Goal: Task Accomplishment & Management: Manage account settings

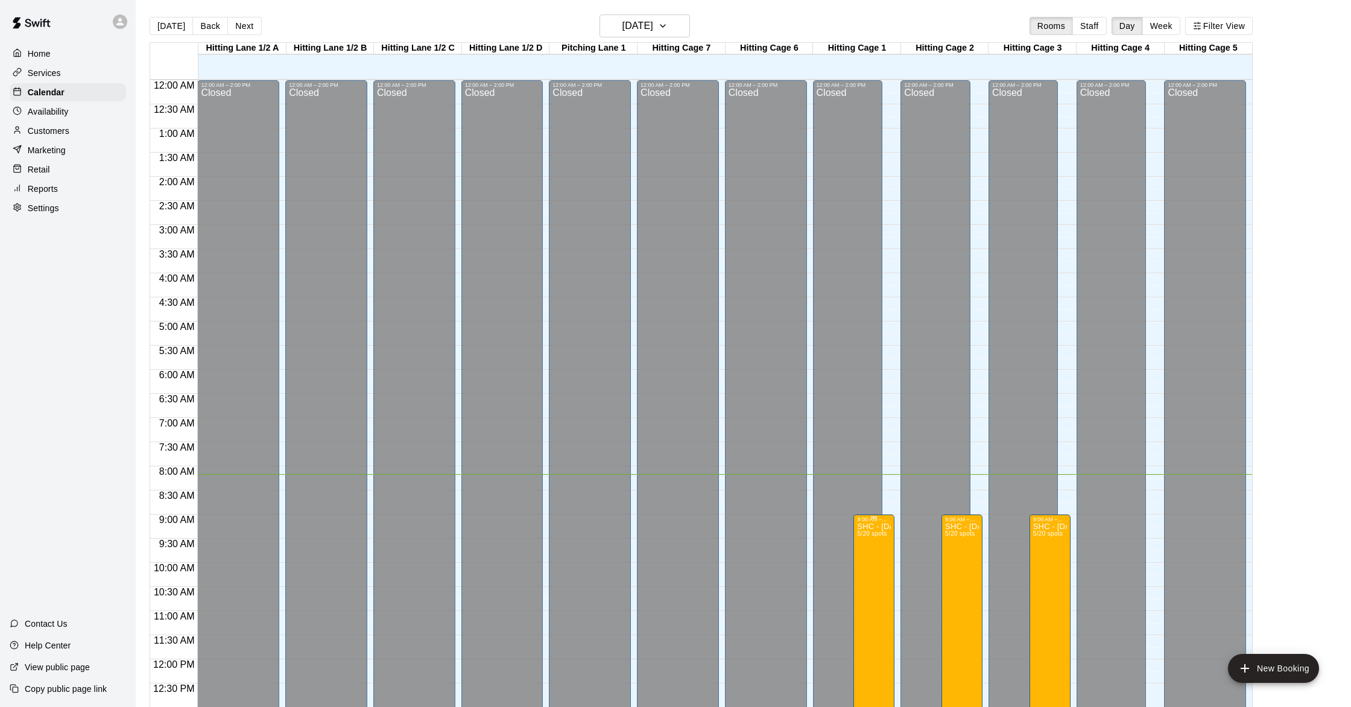
scroll to position [400, 0]
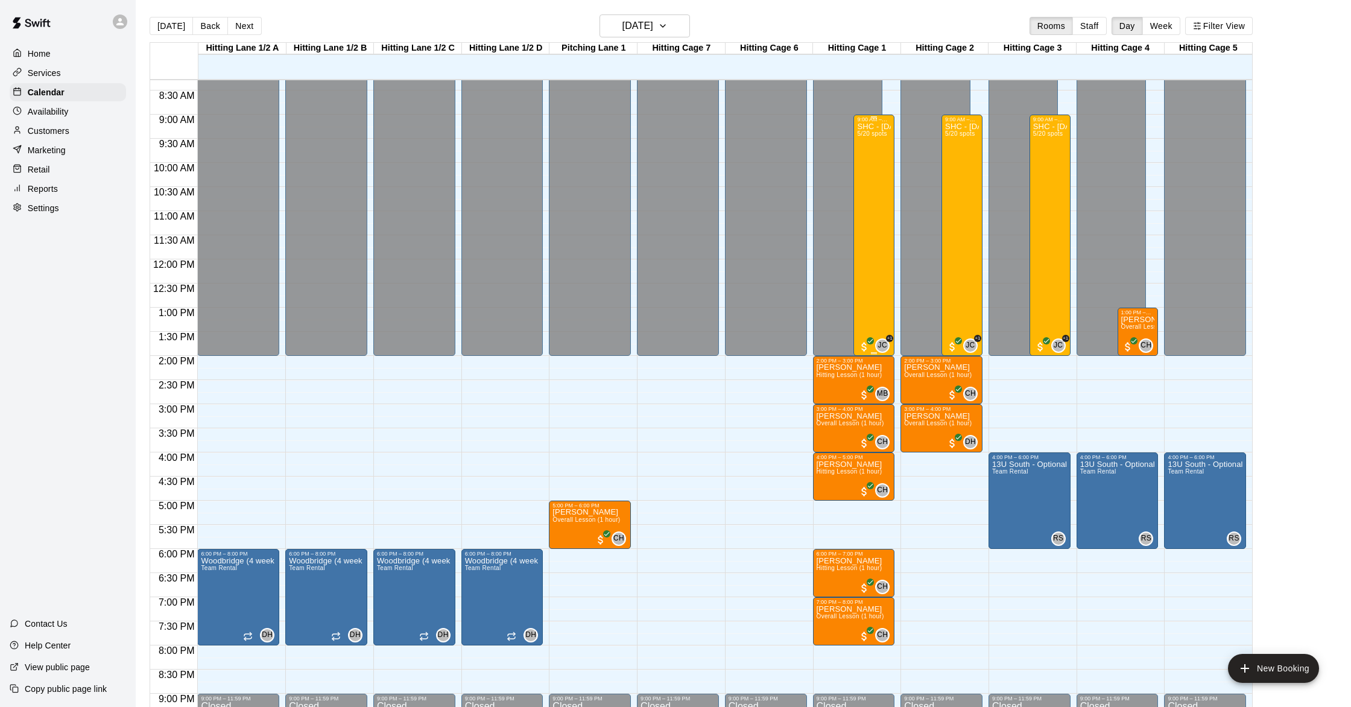
click at [872, 262] on div "SHC - [DATE] 5/20 spots" at bounding box center [874, 475] width 34 height 707
click at [868, 156] on button "edit" at bounding box center [870, 165] width 24 height 24
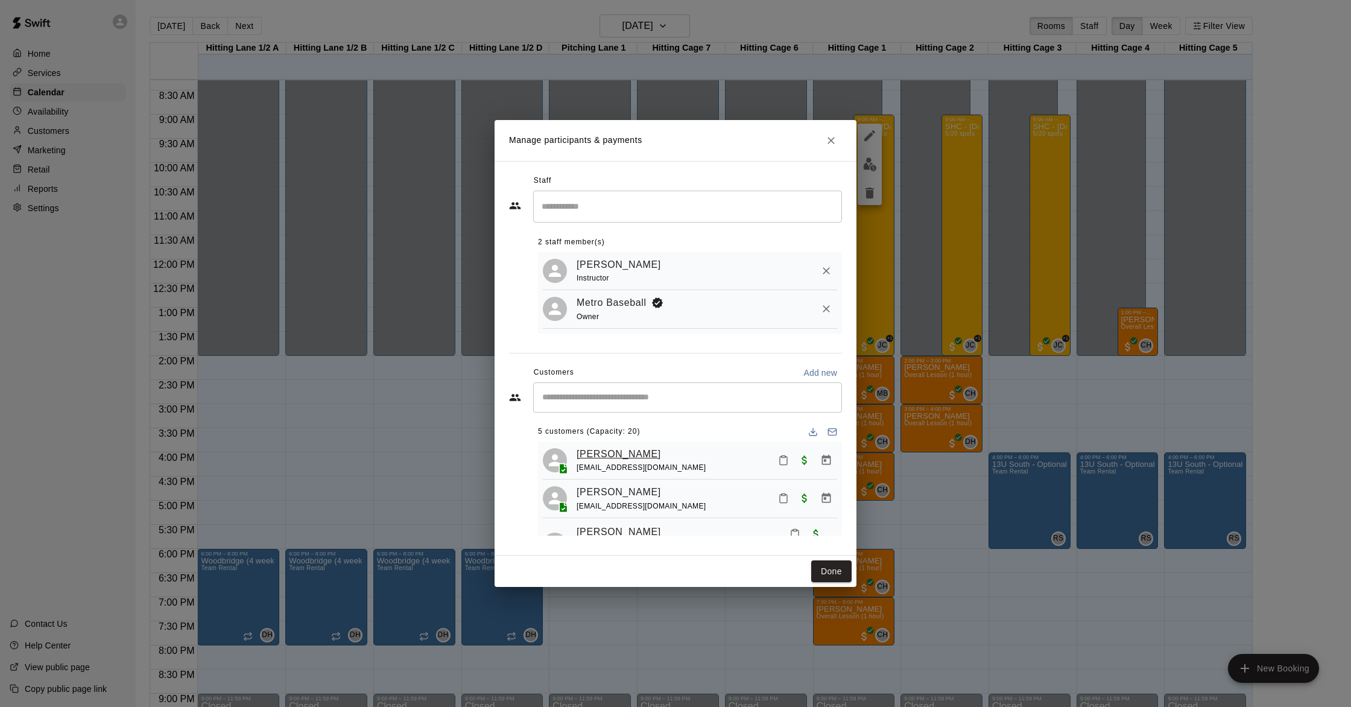
scroll to position [0, 0]
click at [832, 142] on icon "Close" at bounding box center [831, 141] width 12 height 12
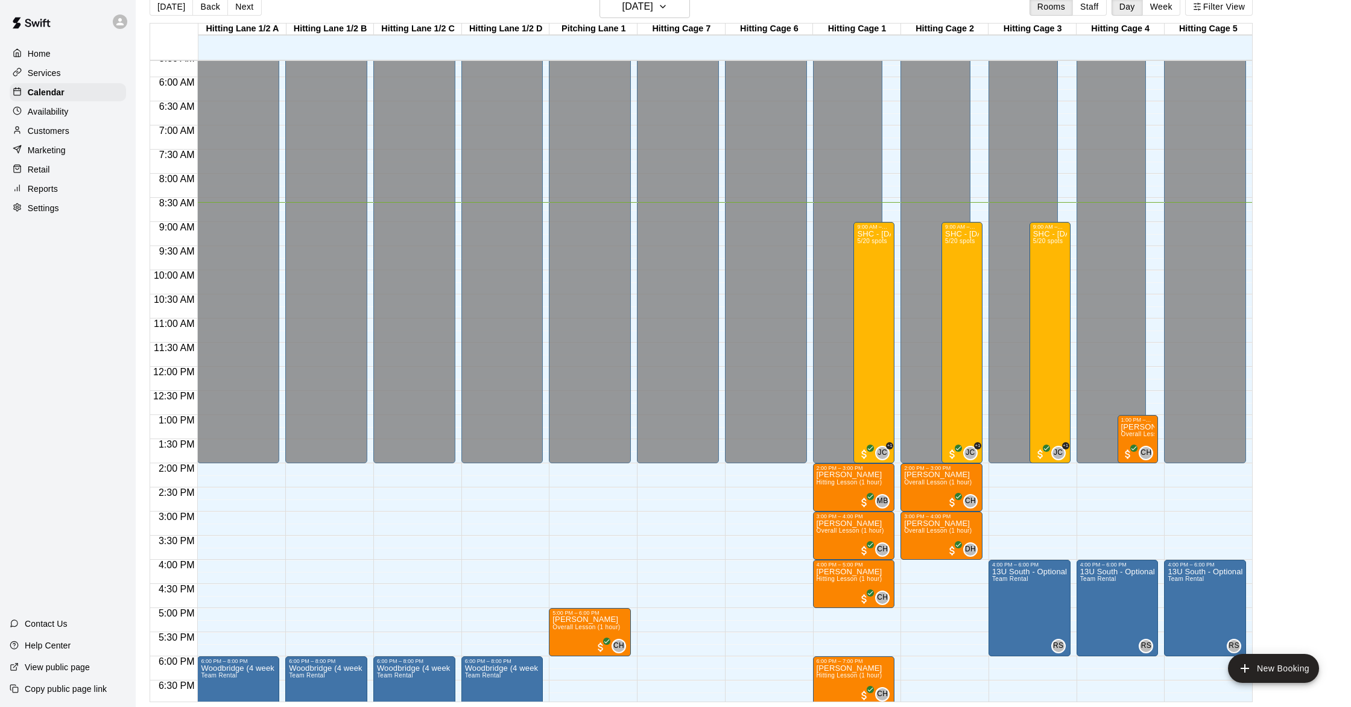
scroll to position [264, 0]
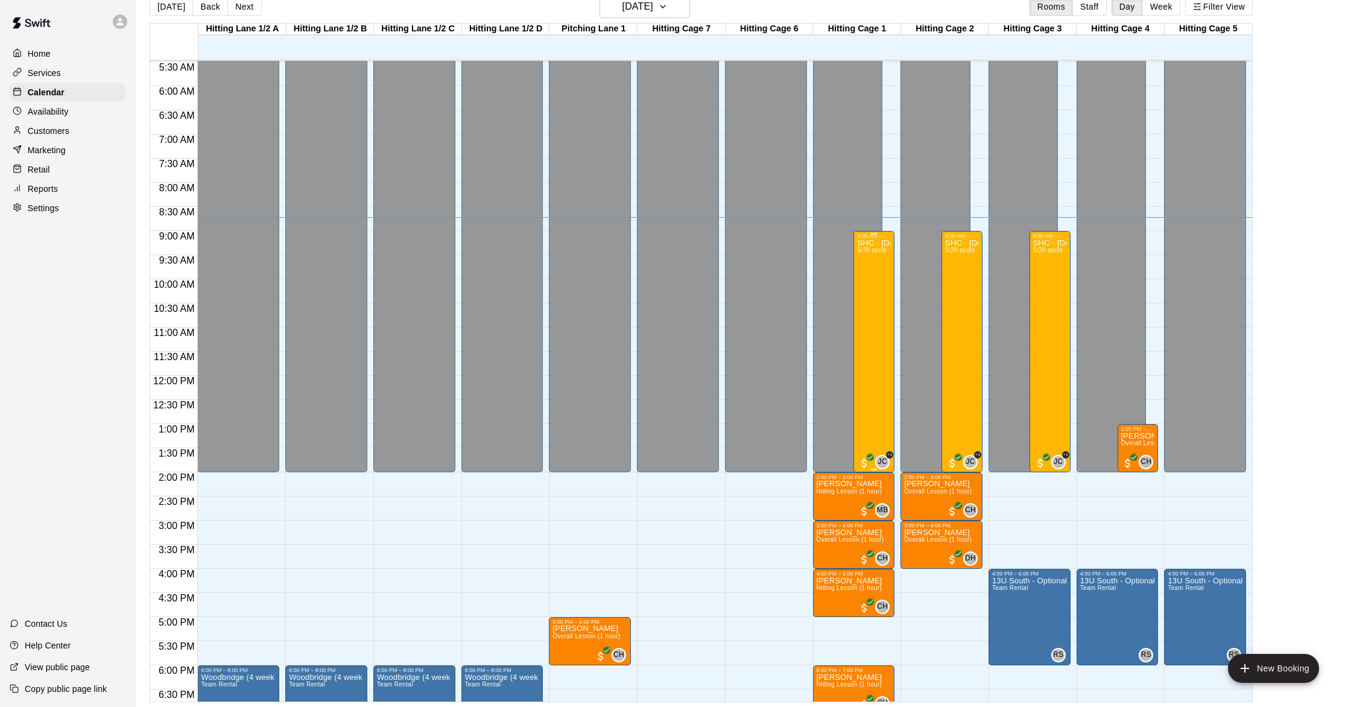
click at [879, 340] on div "SHC - [DATE] 5/20 spots" at bounding box center [874, 592] width 34 height 707
click at [873, 282] on img "edit" at bounding box center [870, 281] width 14 height 14
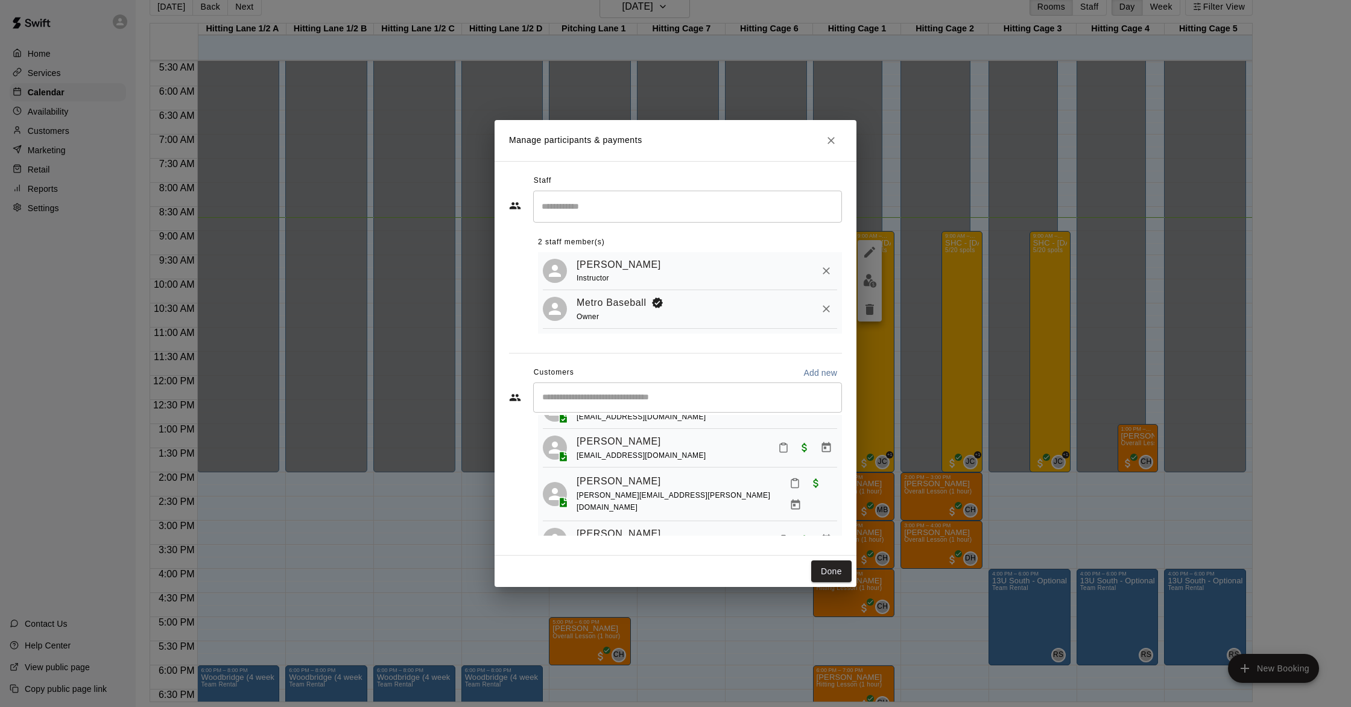
scroll to position [0, 0]
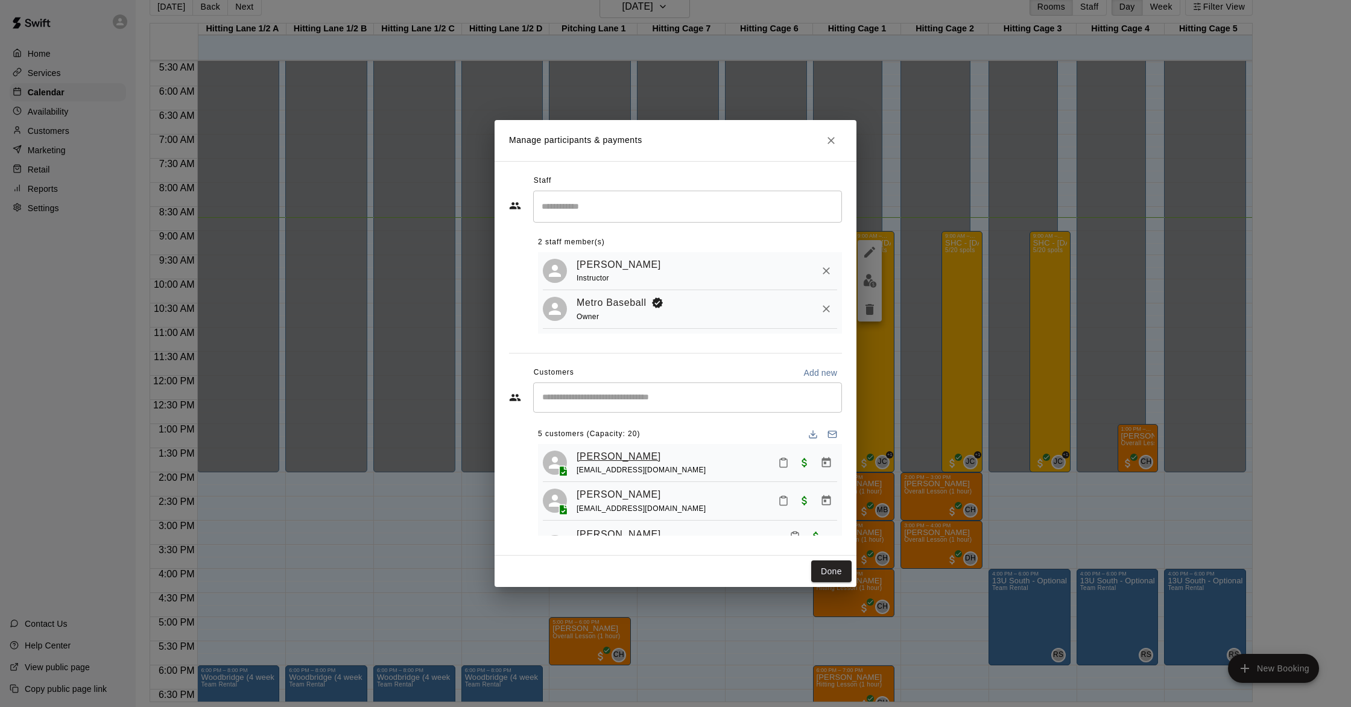
click at [612, 459] on link "[PERSON_NAME]" at bounding box center [619, 457] width 84 height 16
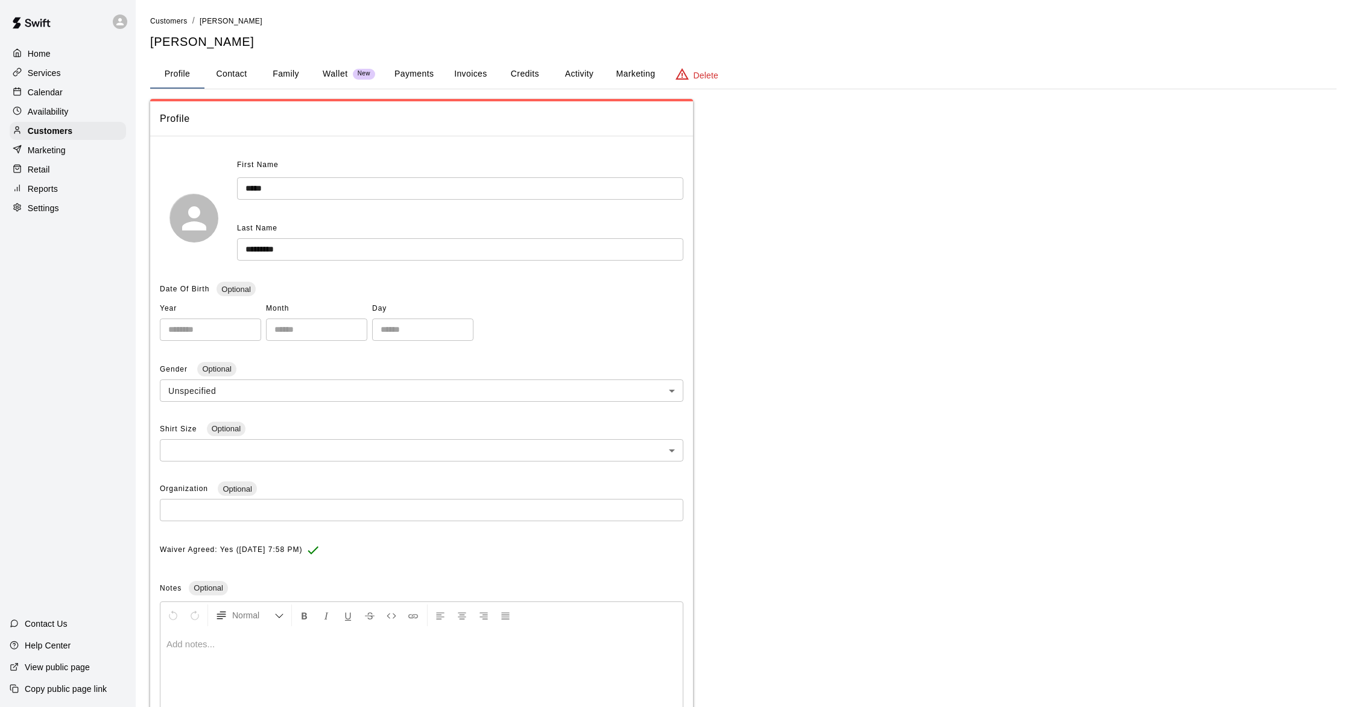
click at [233, 75] on button "Contact" at bounding box center [231, 74] width 54 height 29
select select "**"
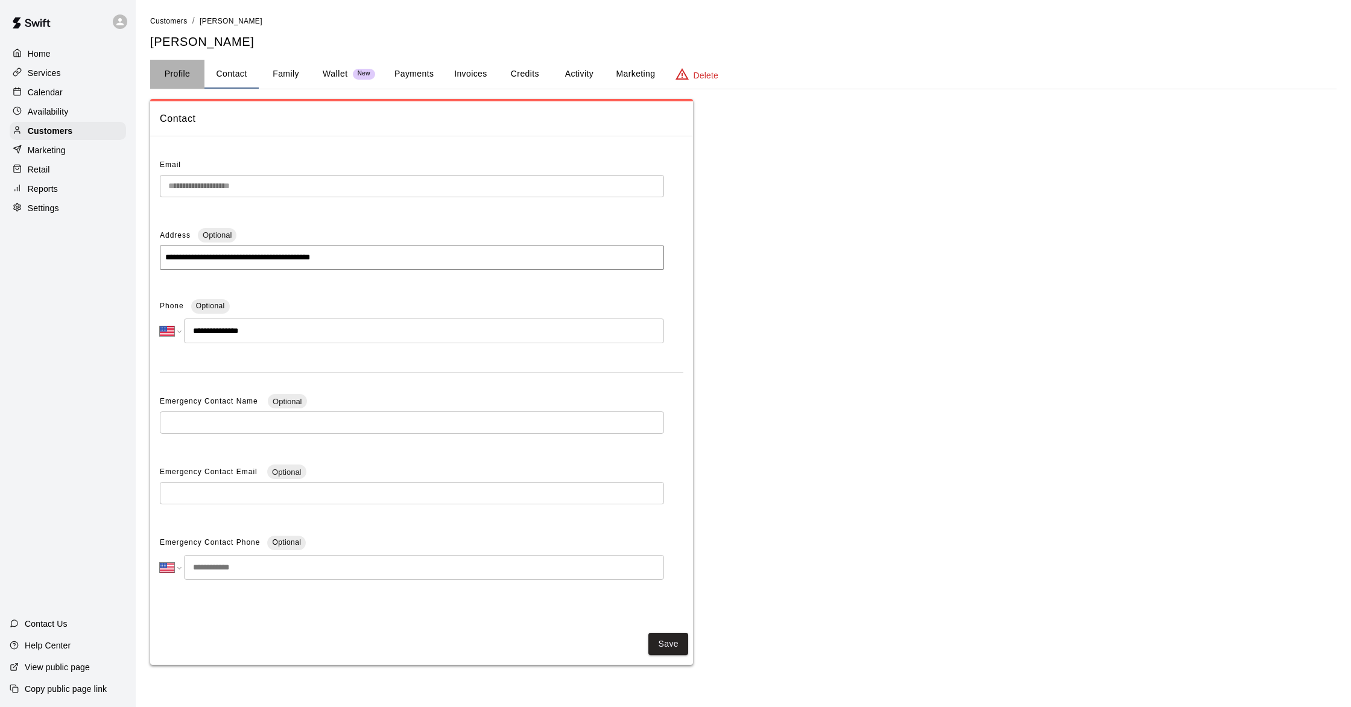
click at [182, 75] on button "Profile" at bounding box center [177, 74] width 54 height 29
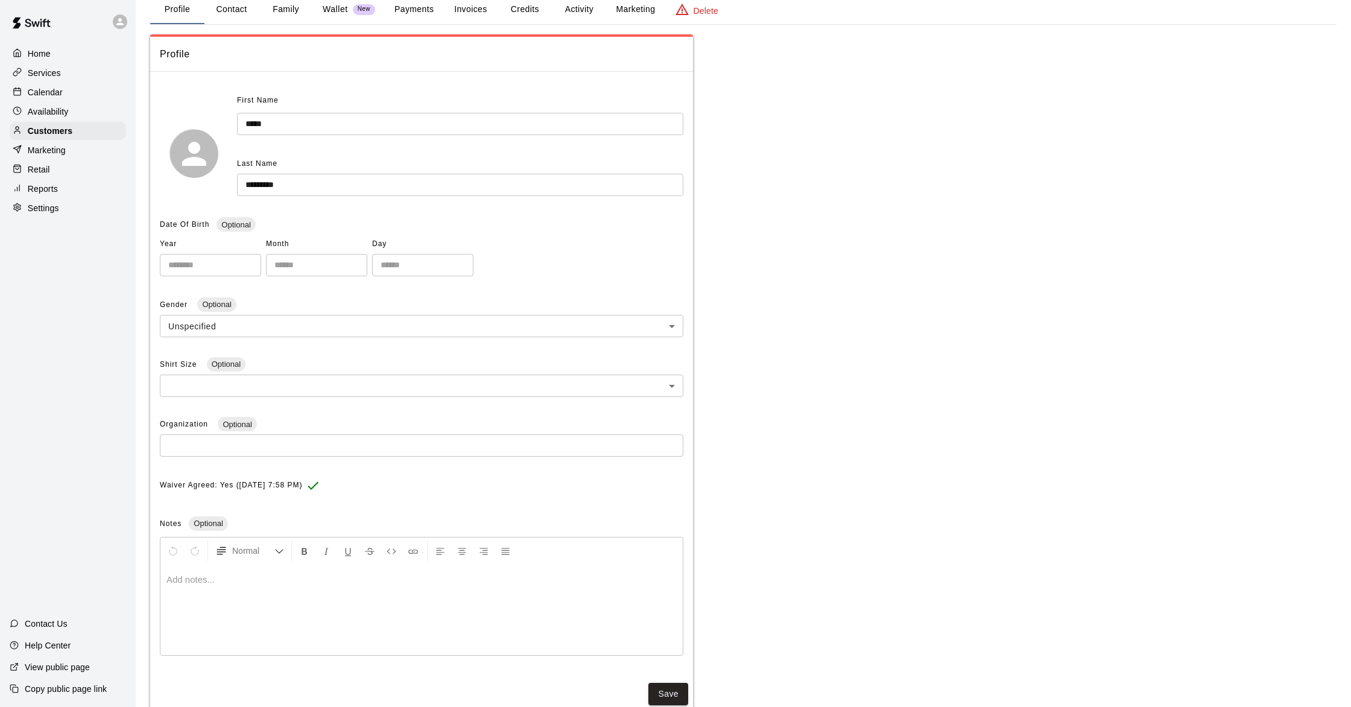
scroll to position [96, 0]
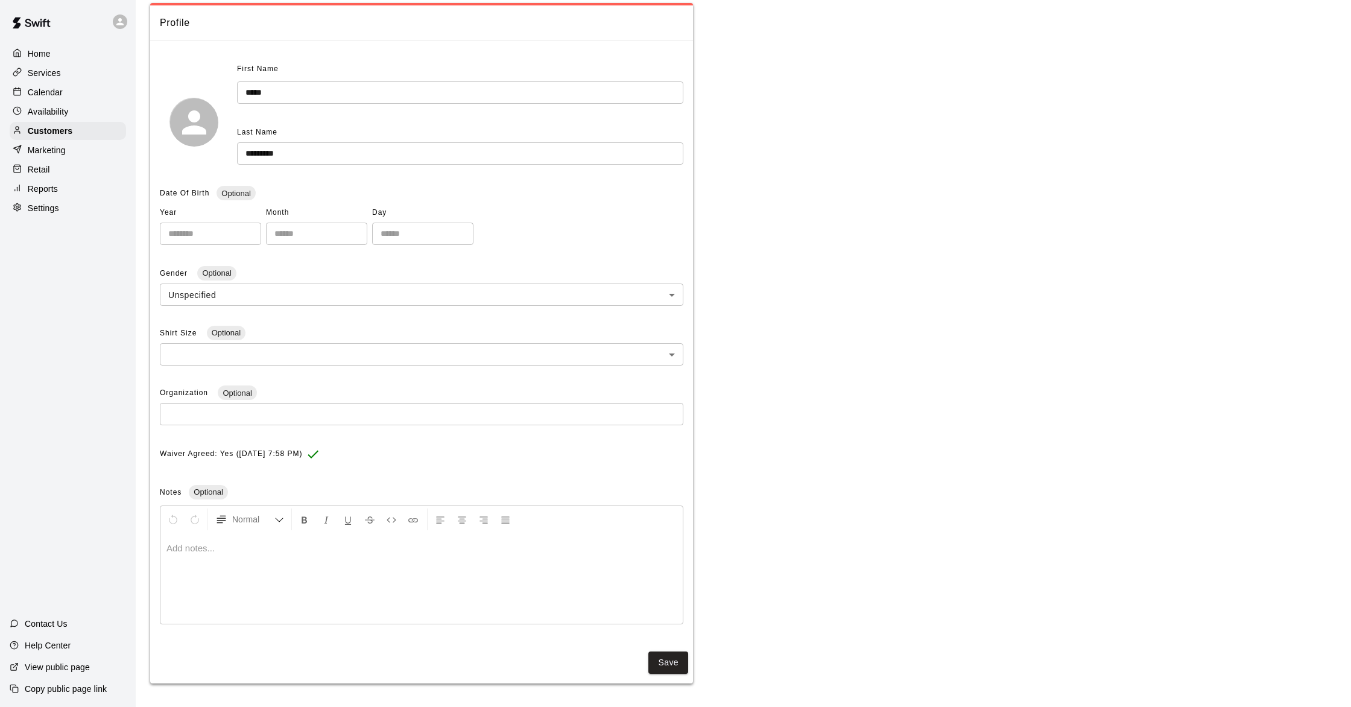
click at [233, 573] on div at bounding box center [421, 578] width 522 height 90
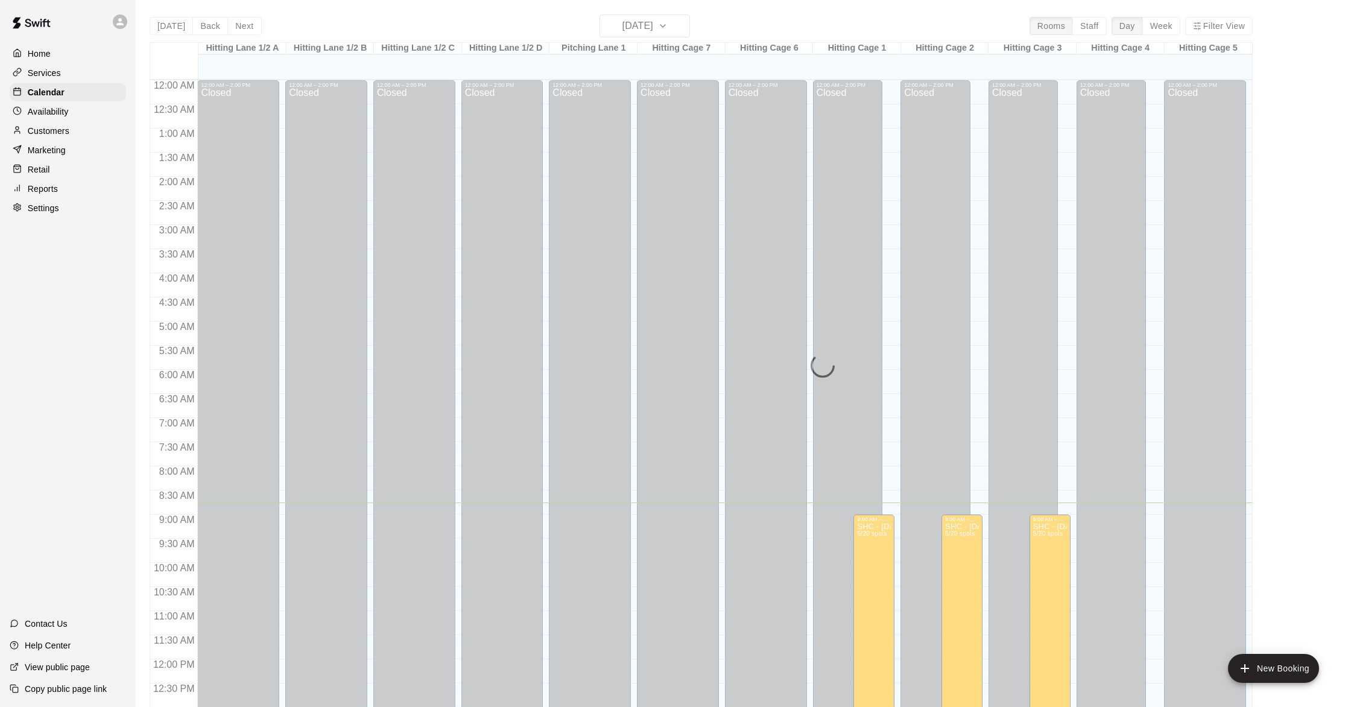
scroll to position [422, 0]
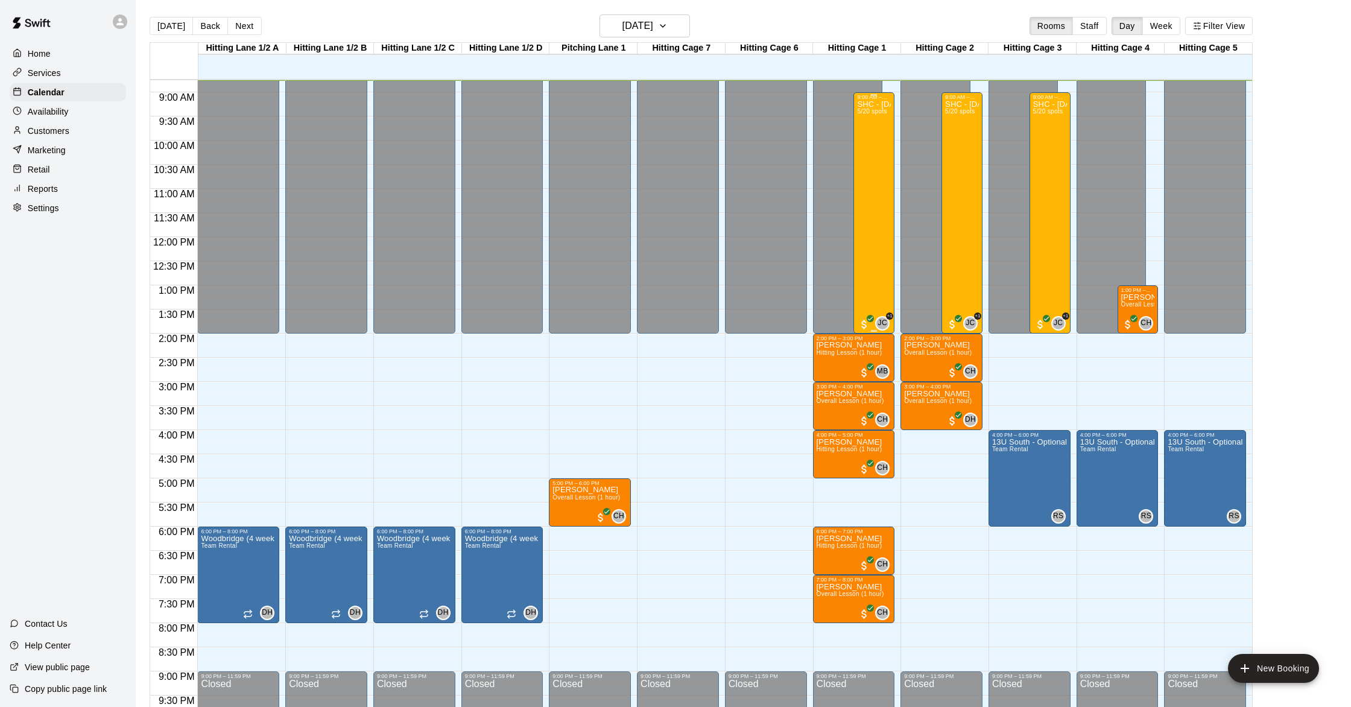
click at [875, 195] on div "SHC - [DATE] 5/20 spots" at bounding box center [874, 453] width 34 height 707
click at [874, 143] on img "edit" at bounding box center [870, 142] width 14 height 14
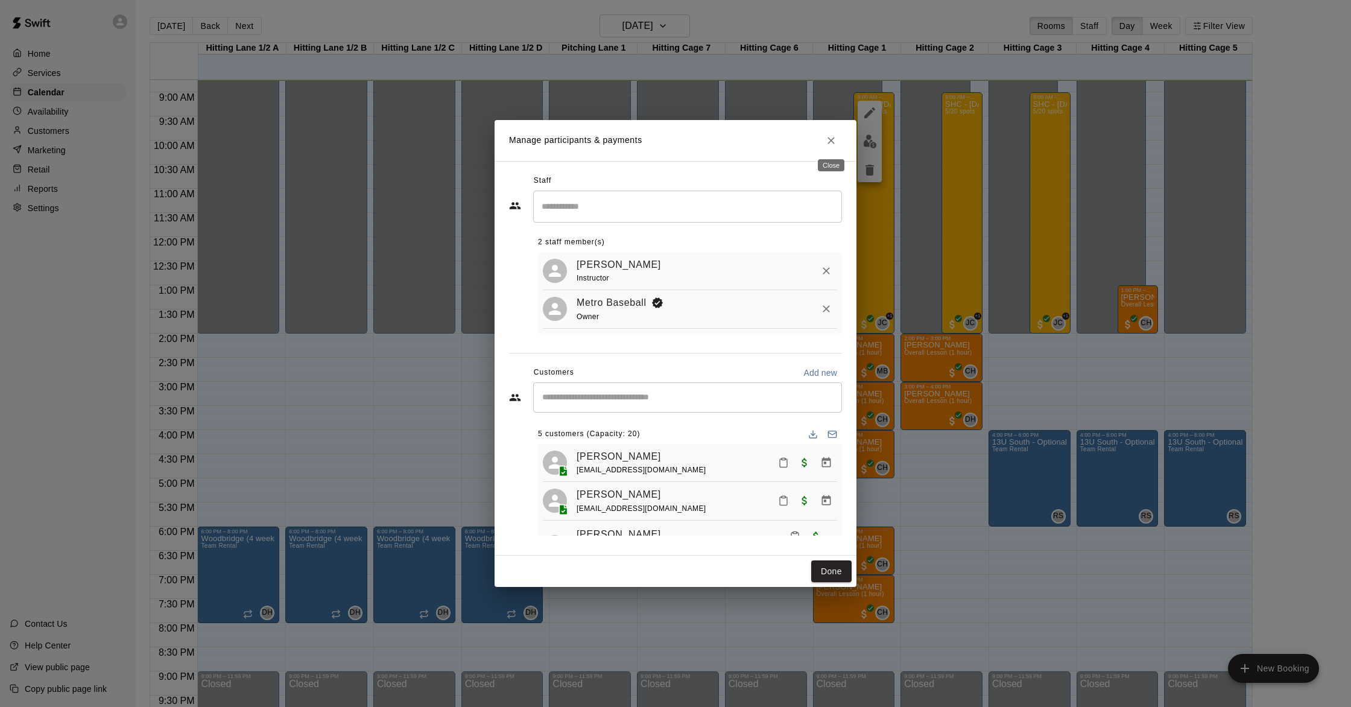
click at [836, 145] on icon "Close" at bounding box center [831, 141] width 12 height 12
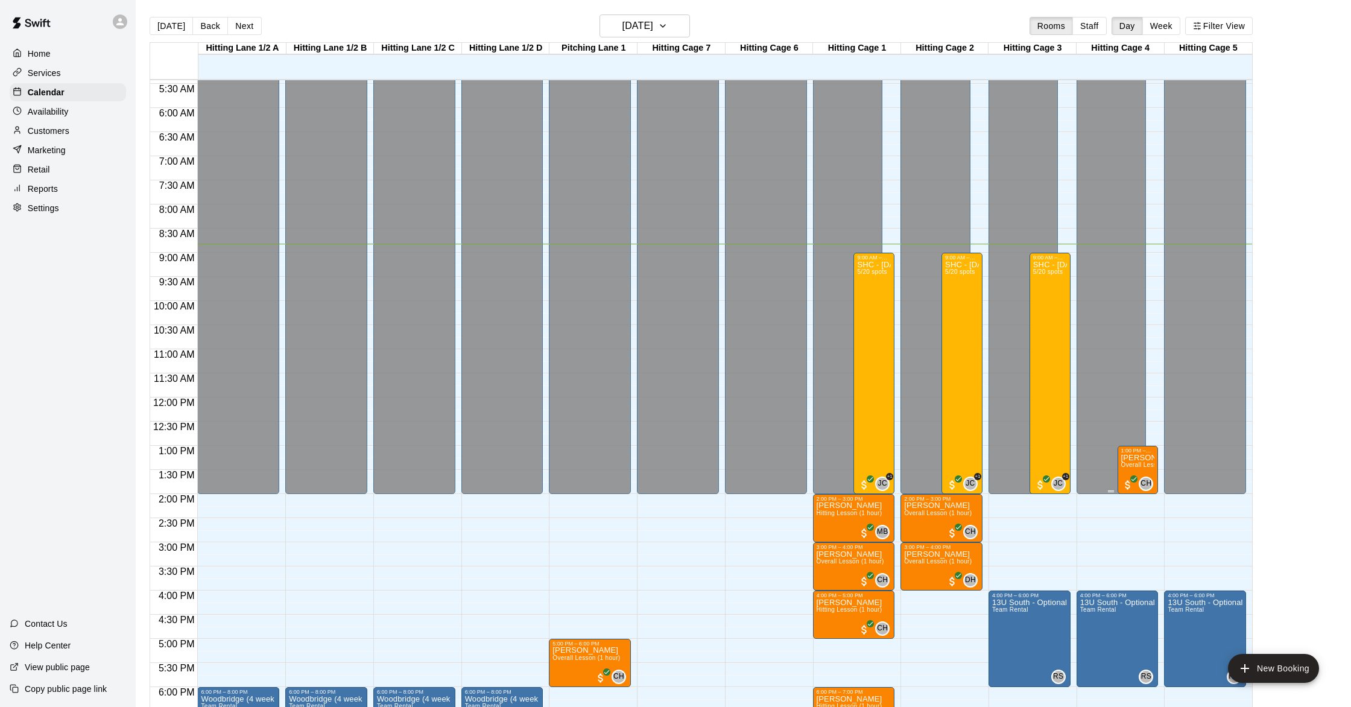
scroll to position [264, 0]
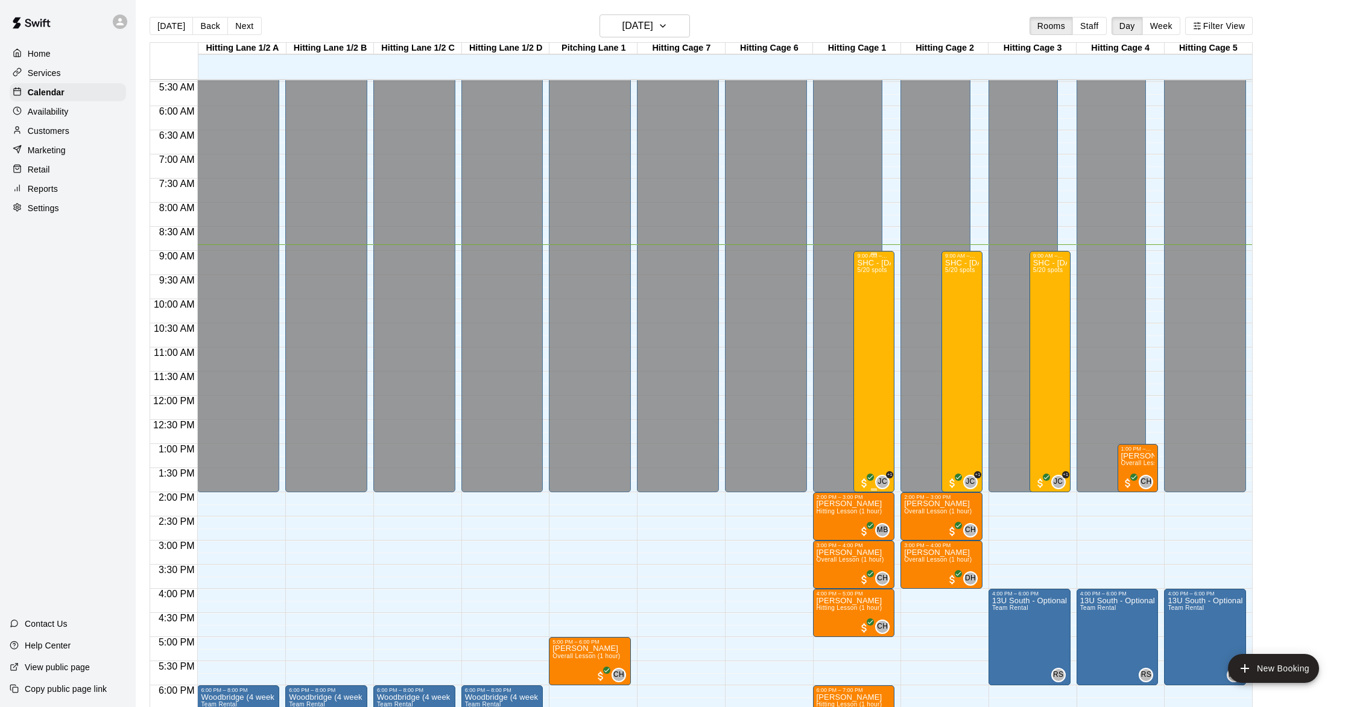
click at [881, 349] on div "SHC - [DATE] 5/20 spots" at bounding box center [874, 612] width 34 height 707
click at [870, 305] on img "edit" at bounding box center [870, 301] width 14 height 14
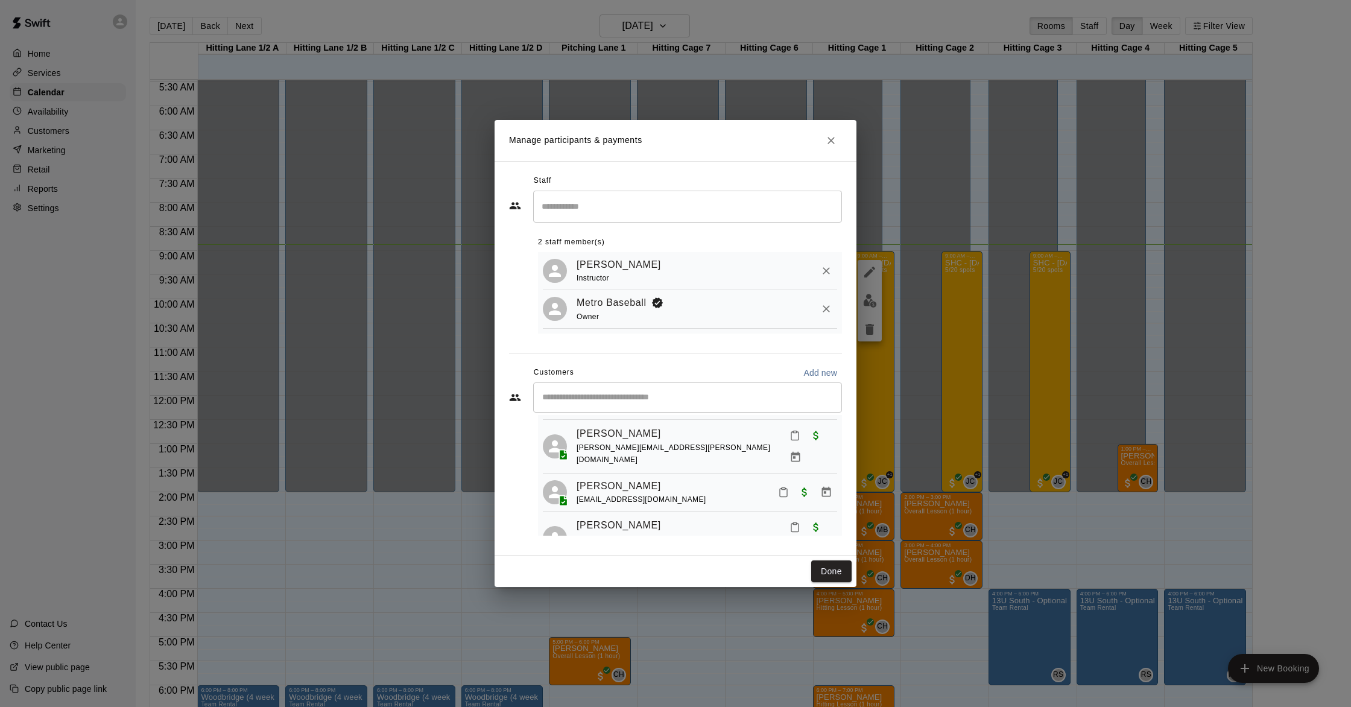
scroll to position [103, 0]
click at [790, 439] on icon "Mark attendance" at bounding box center [795, 433] width 11 height 11
click at [849, 445] on p "[PERSON_NAME] attended" at bounding box center [865, 443] width 107 height 12
click at [617, 435] on link "[PERSON_NAME]" at bounding box center [619, 432] width 84 height 16
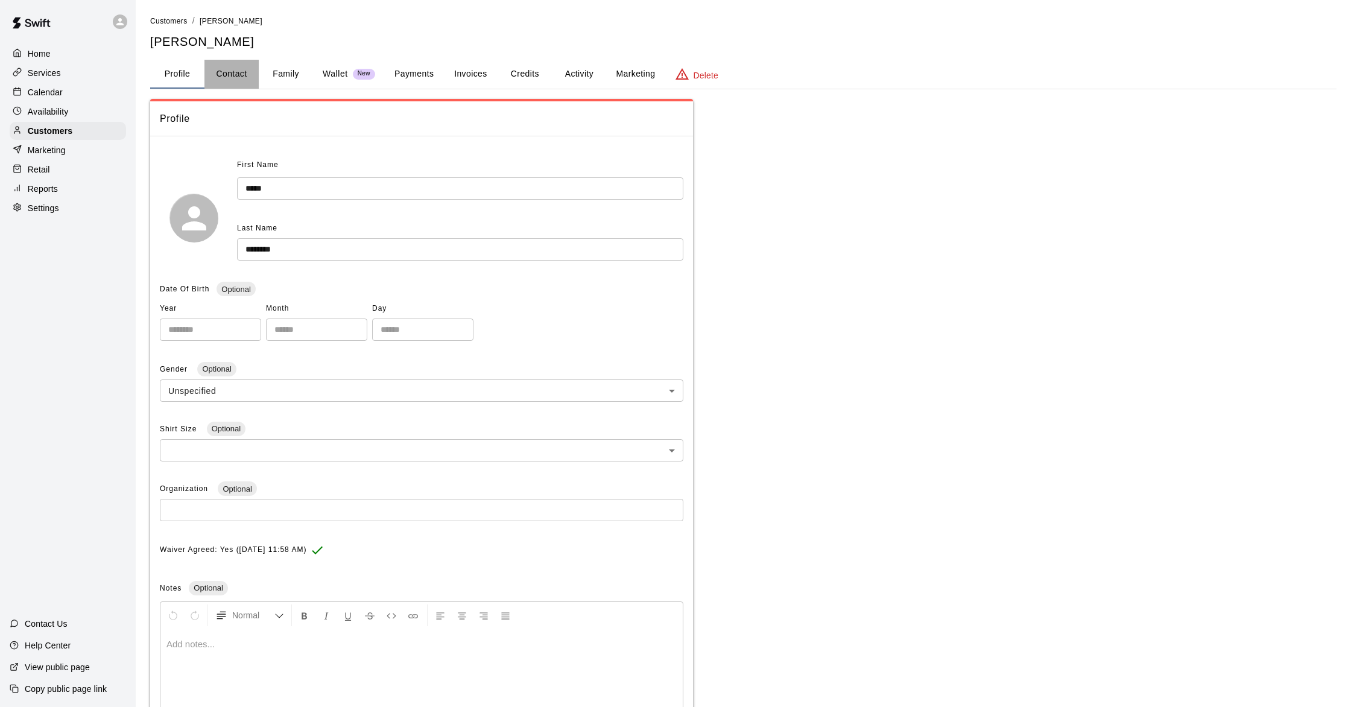
click at [223, 81] on button "Contact" at bounding box center [231, 74] width 54 height 29
select select "**"
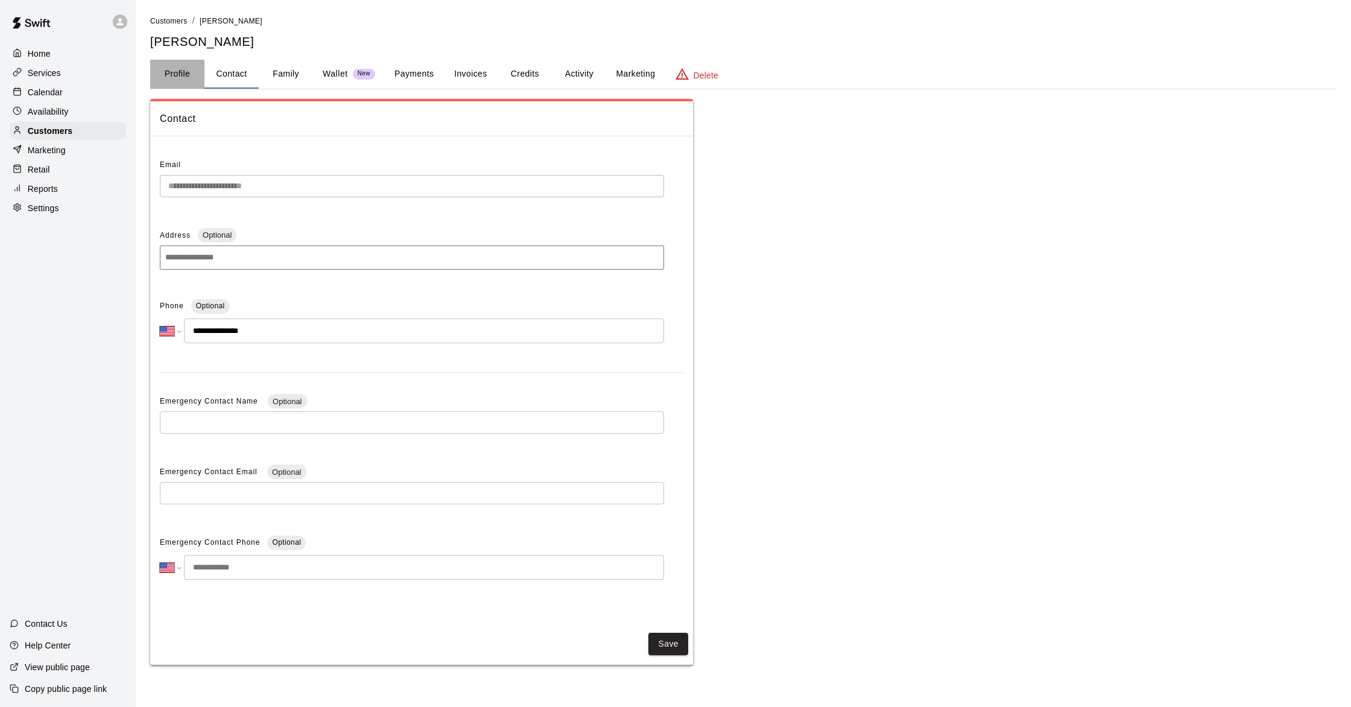
click at [174, 79] on button "Profile" at bounding box center [177, 74] width 54 height 29
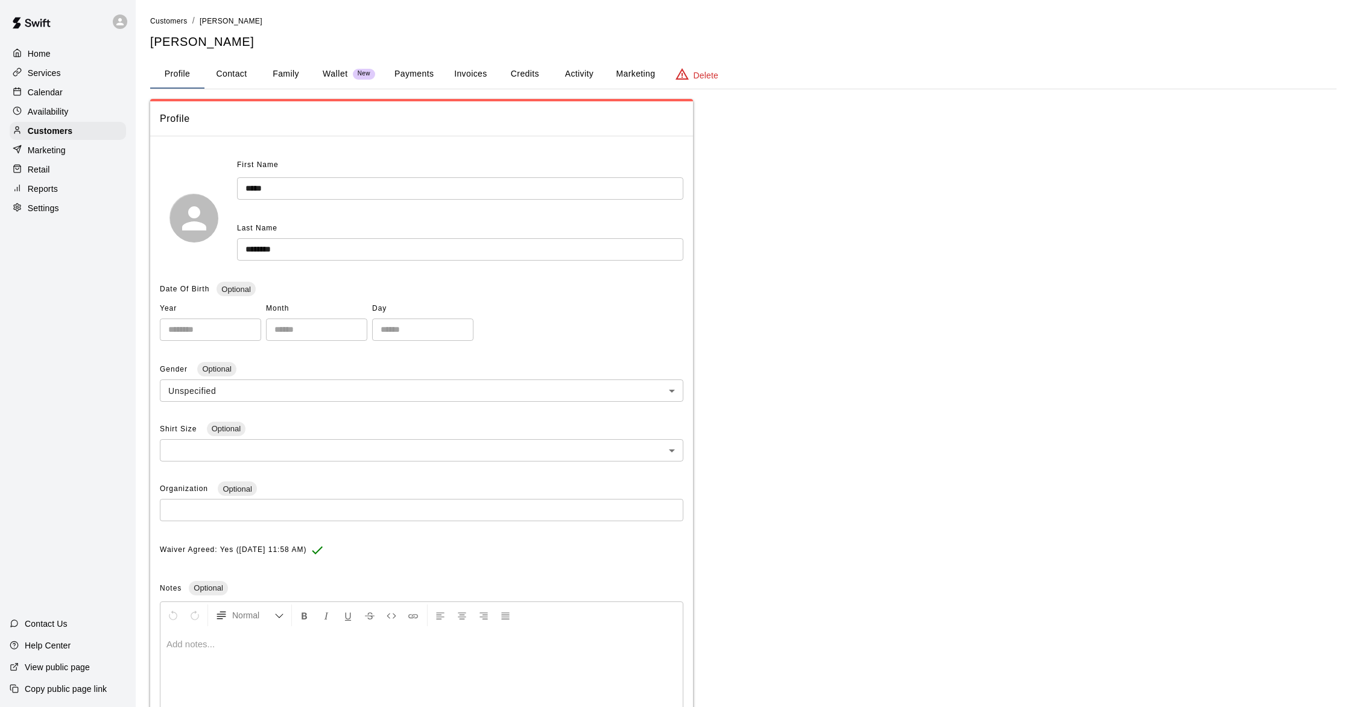
click at [250, 666] on div at bounding box center [421, 674] width 522 height 90
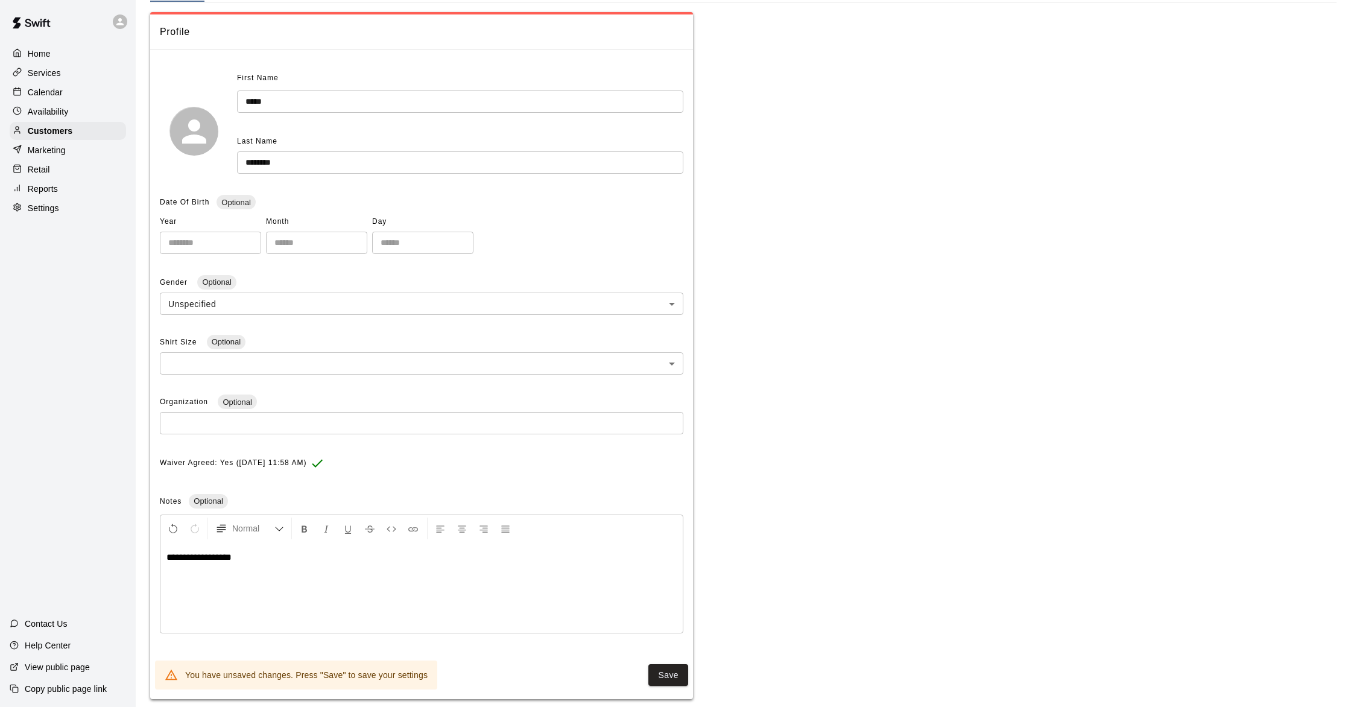
scroll to position [103, 0]
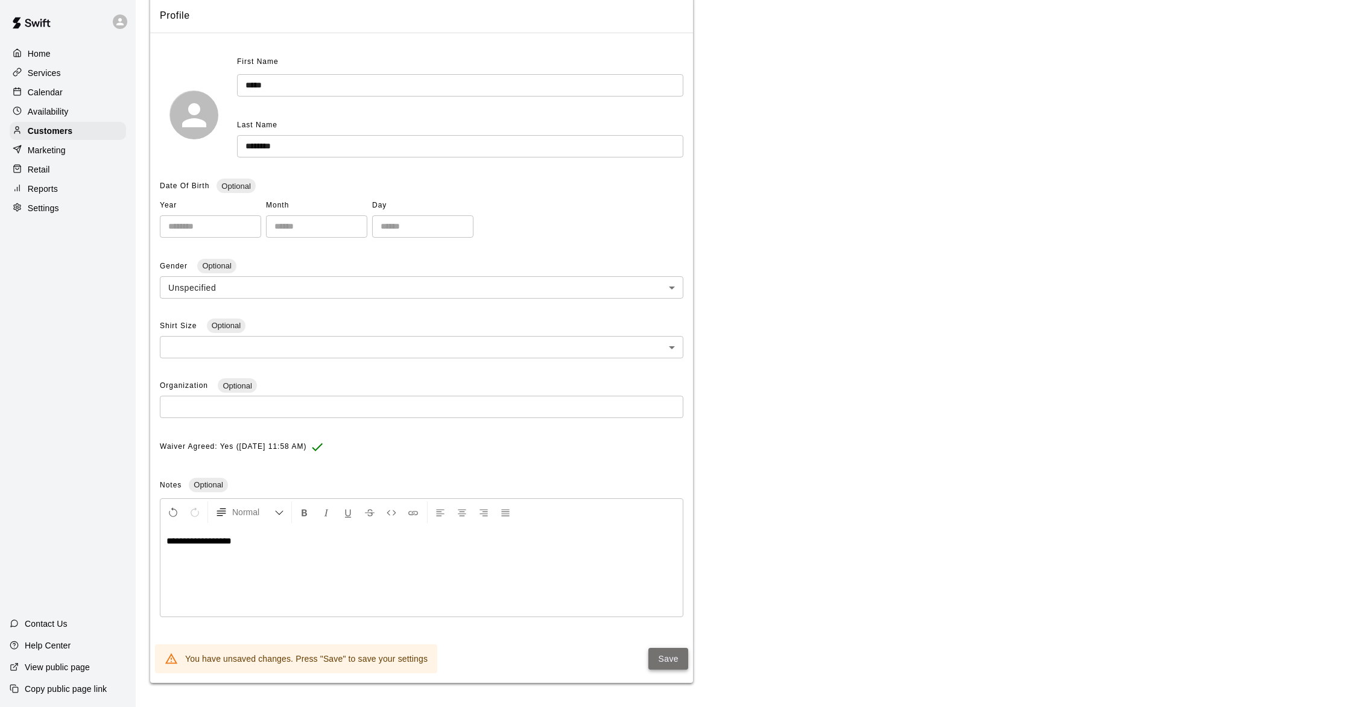
click at [669, 653] on button "Save" at bounding box center [668, 659] width 40 height 22
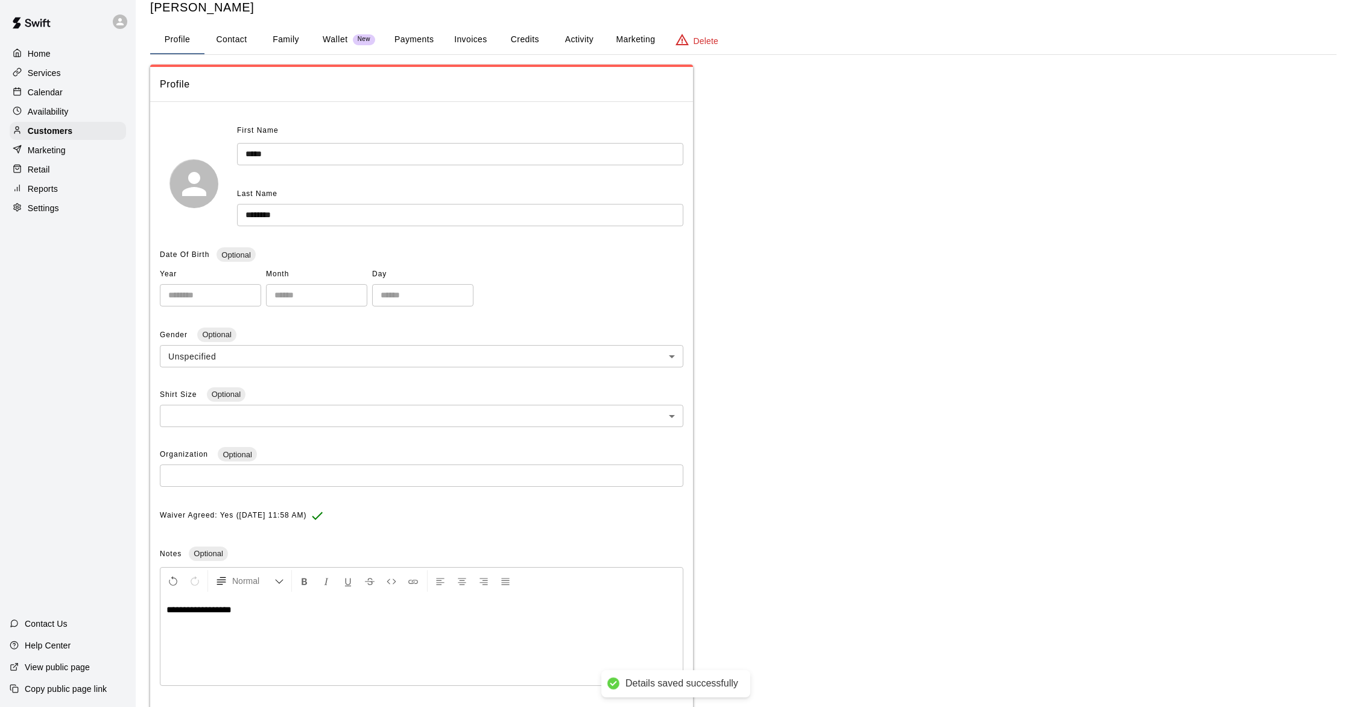
scroll to position [0, 0]
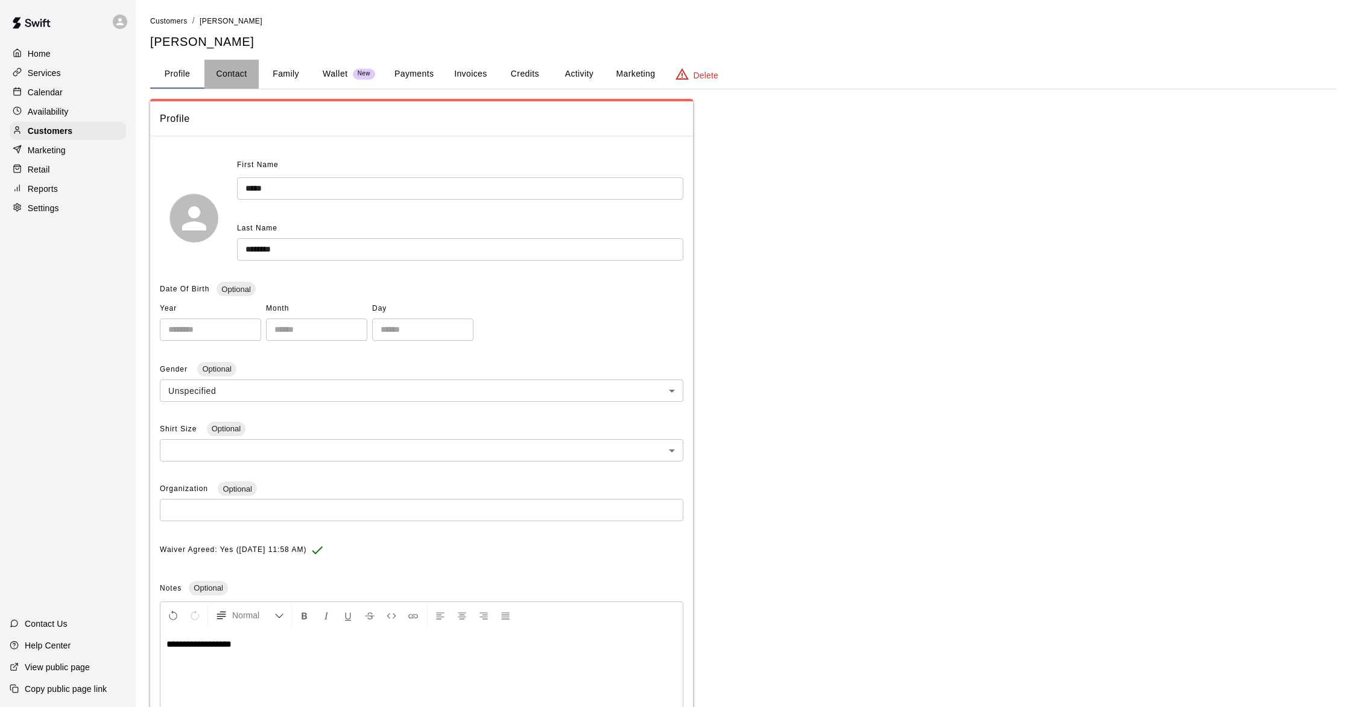
click at [235, 80] on button "Contact" at bounding box center [231, 74] width 54 height 29
select select "**"
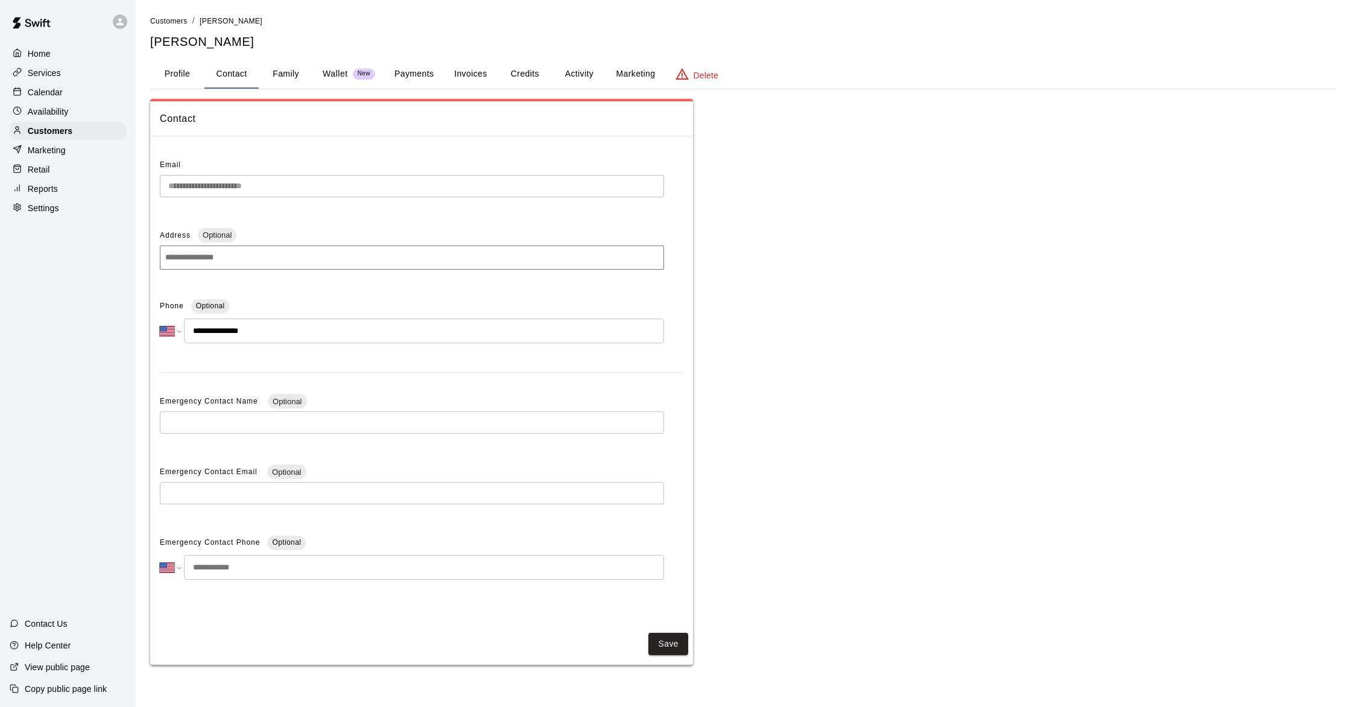
click at [173, 73] on button "Profile" at bounding box center [177, 74] width 54 height 29
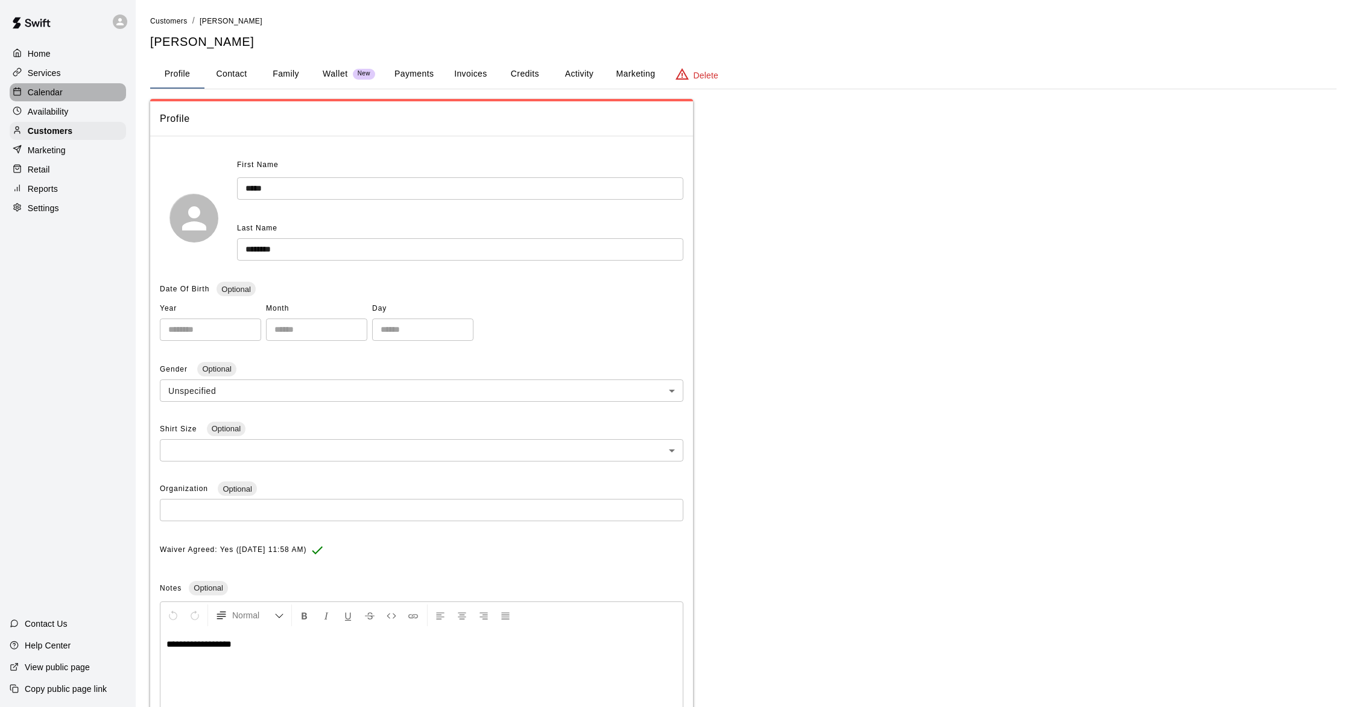
click at [83, 95] on div "Calendar" at bounding box center [68, 92] width 116 height 18
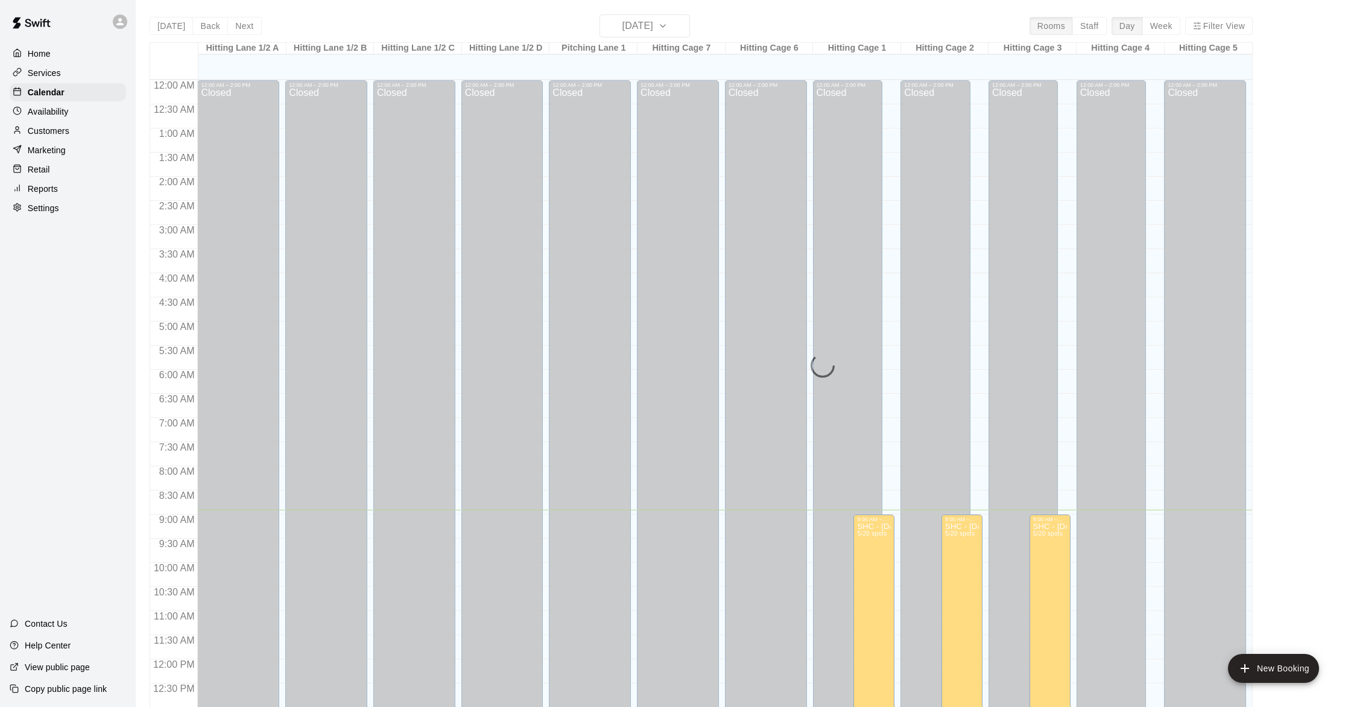
scroll to position [429, 0]
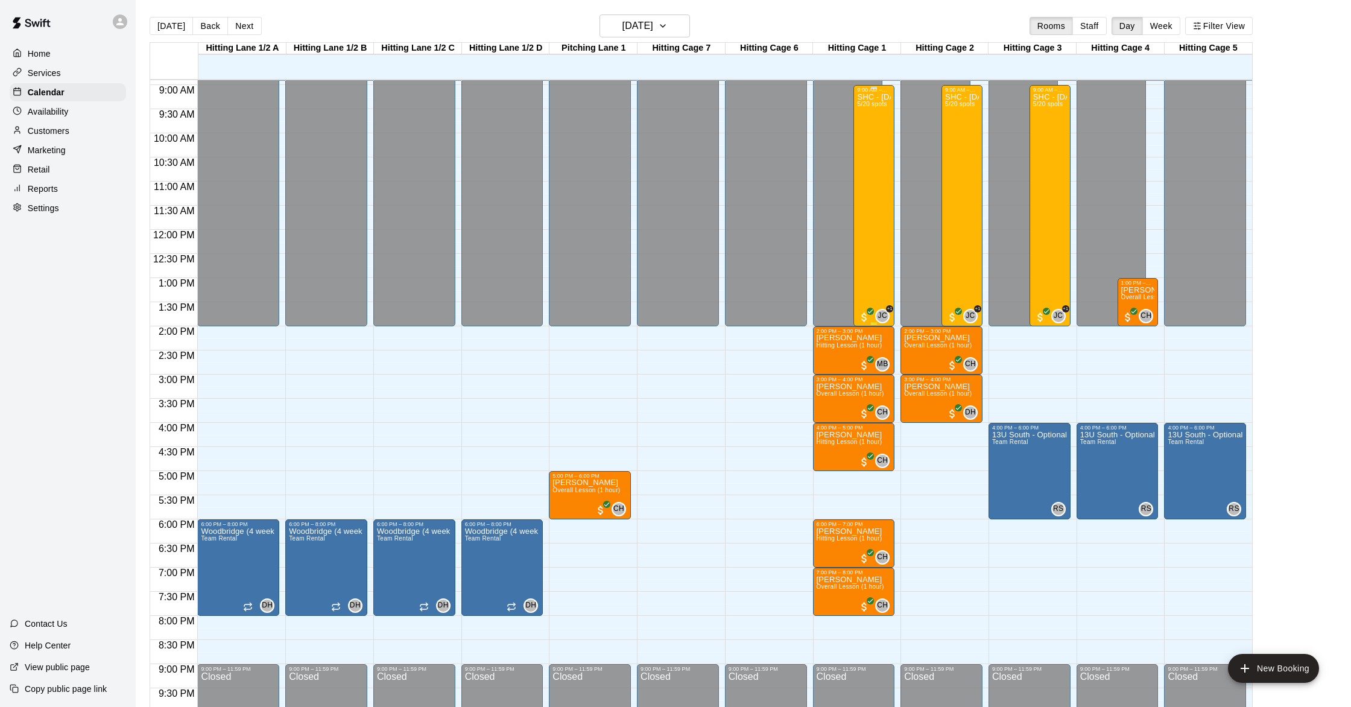
click at [880, 192] on div "SHC - [DATE] 5/20 spots" at bounding box center [874, 446] width 34 height 707
click at [869, 138] on img "edit" at bounding box center [870, 135] width 14 height 14
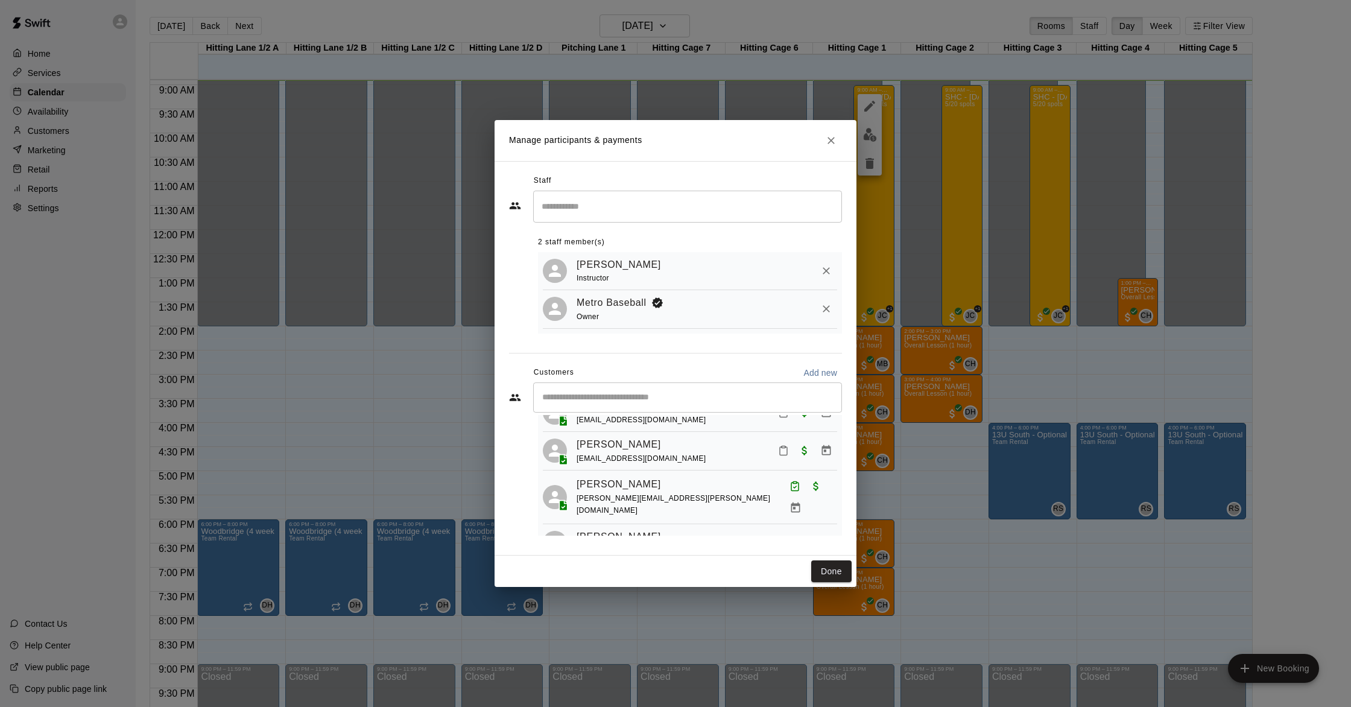
scroll to position [0, 0]
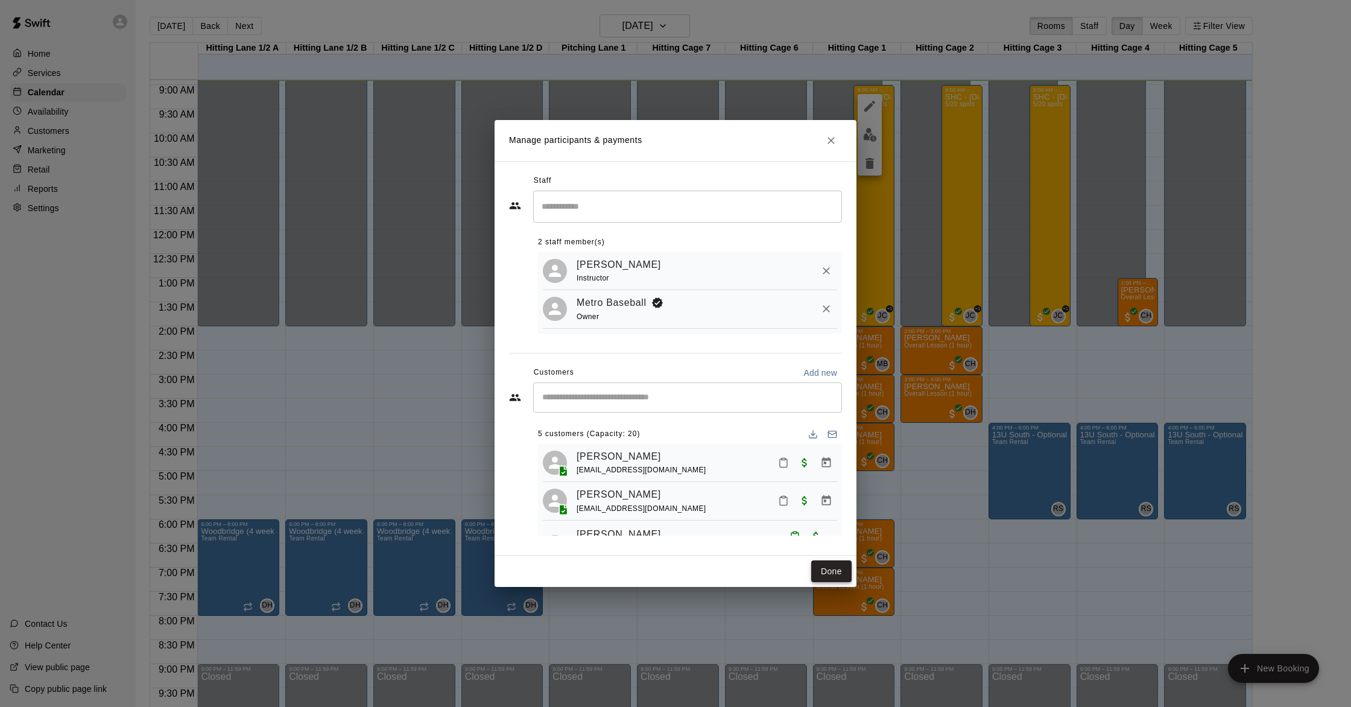
click at [829, 569] on button "Done" at bounding box center [831, 571] width 40 height 22
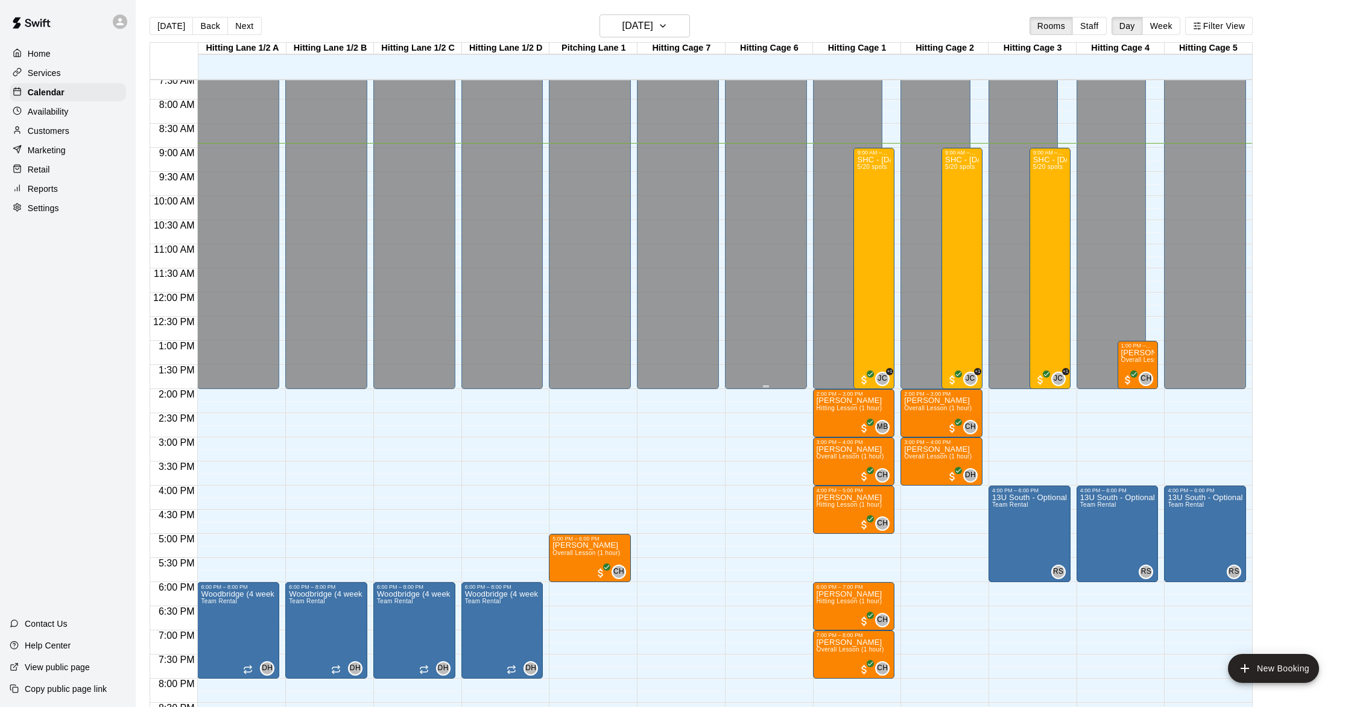
scroll to position [366, 0]
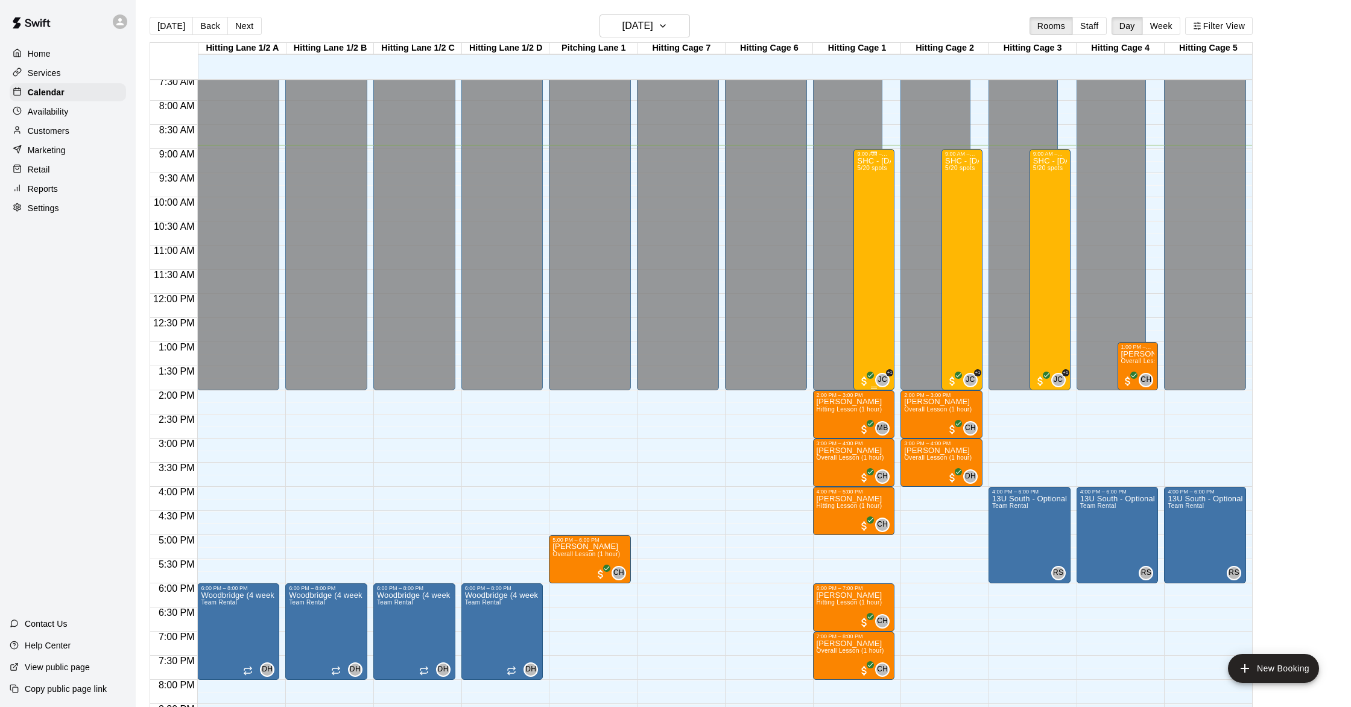
click at [875, 257] on div "SHC - [DATE] 5/20 spots" at bounding box center [874, 510] width 34 height 707
click at [872, 203] on img "edit" at bounding box center [870, 199] width 14 height 14
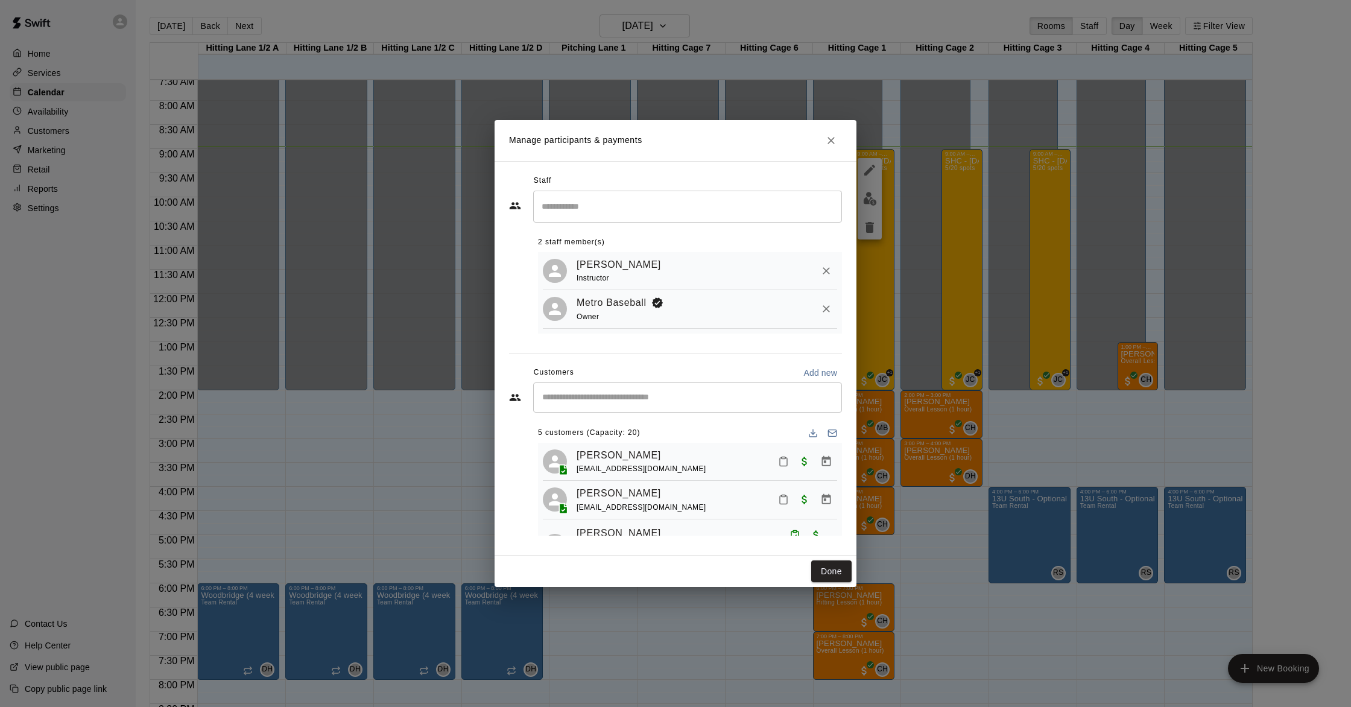
scroll to position [0, 0]
click at [780, 466] on icon "Mark attendance" at bounding box center [783, 462] width 11 height 11
click at [840, 468] on p "[PERSON_NAME] attended" at bounding box center [865, 467] width 107 height 12
click at [784, 502] on icon "Mark attendance" at bounding box center [783, 500] width 11 height 11
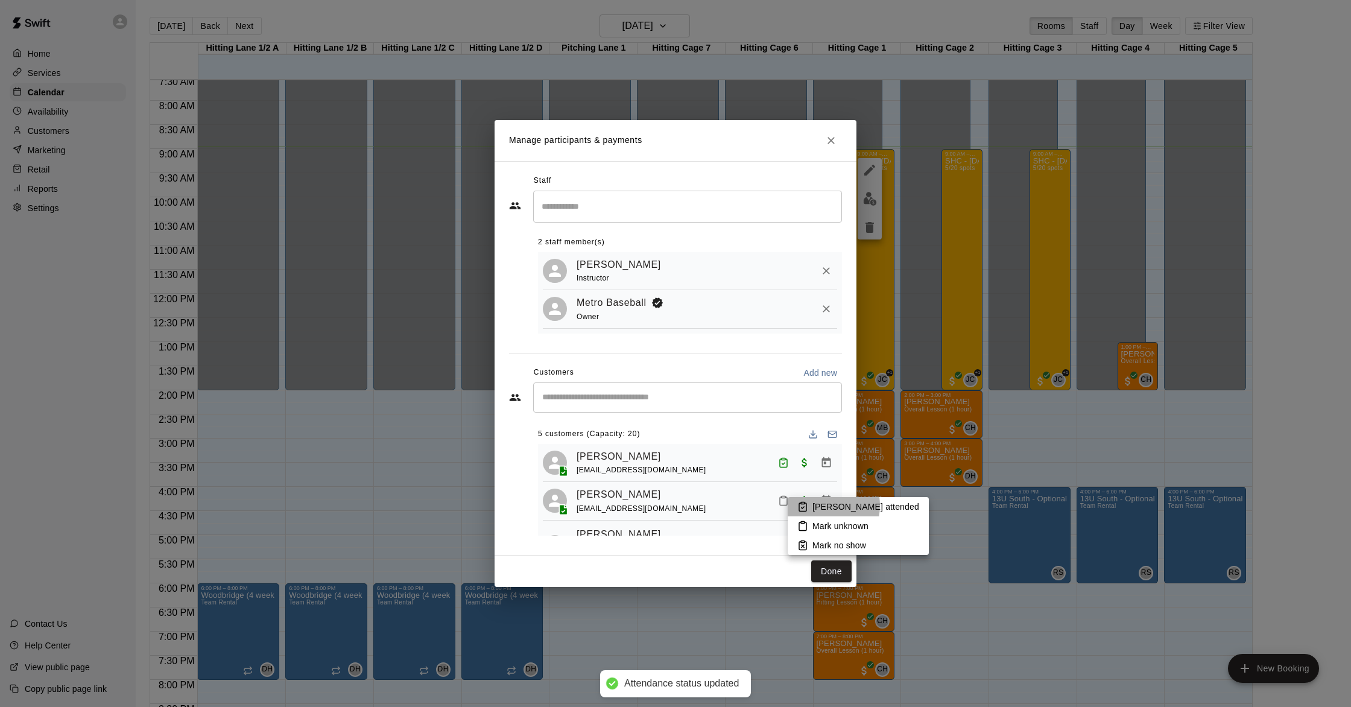
click at [819, 505] on p "[PERSON_NAME] attended" at bounding box center [865, 507] width 107 height 12
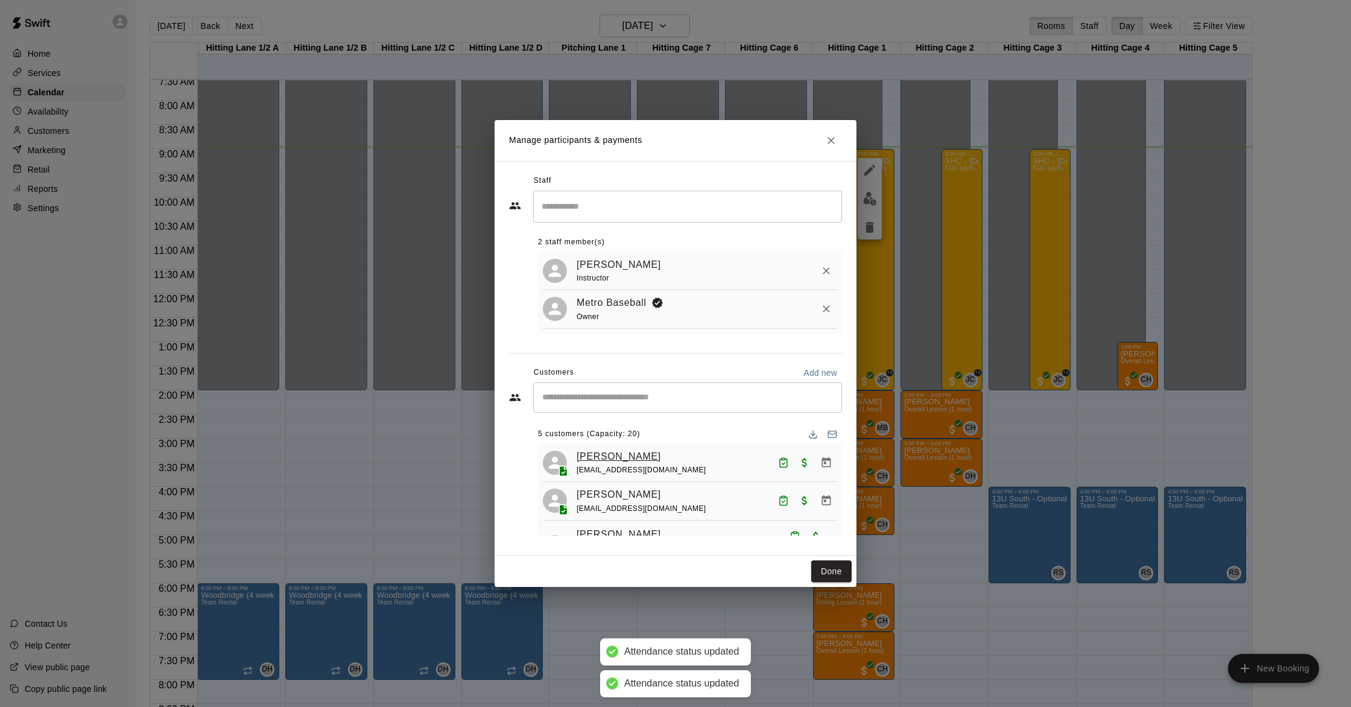
click at [615, 457] on link "[PERSON_NAME]" at bounding box center [619, 457] width 84 height 16
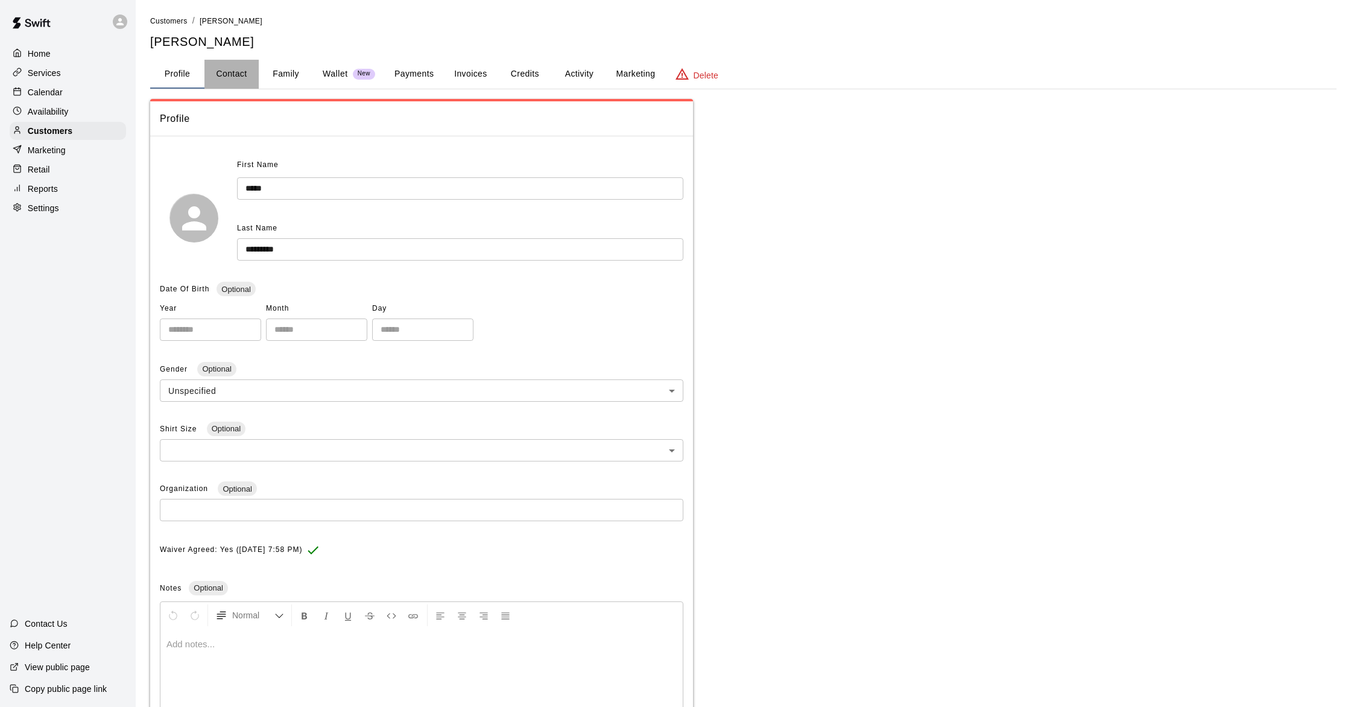
click at [236, 81] on button "Contact" at bounding box center [231, 74] width 54 height 29
select select "**"
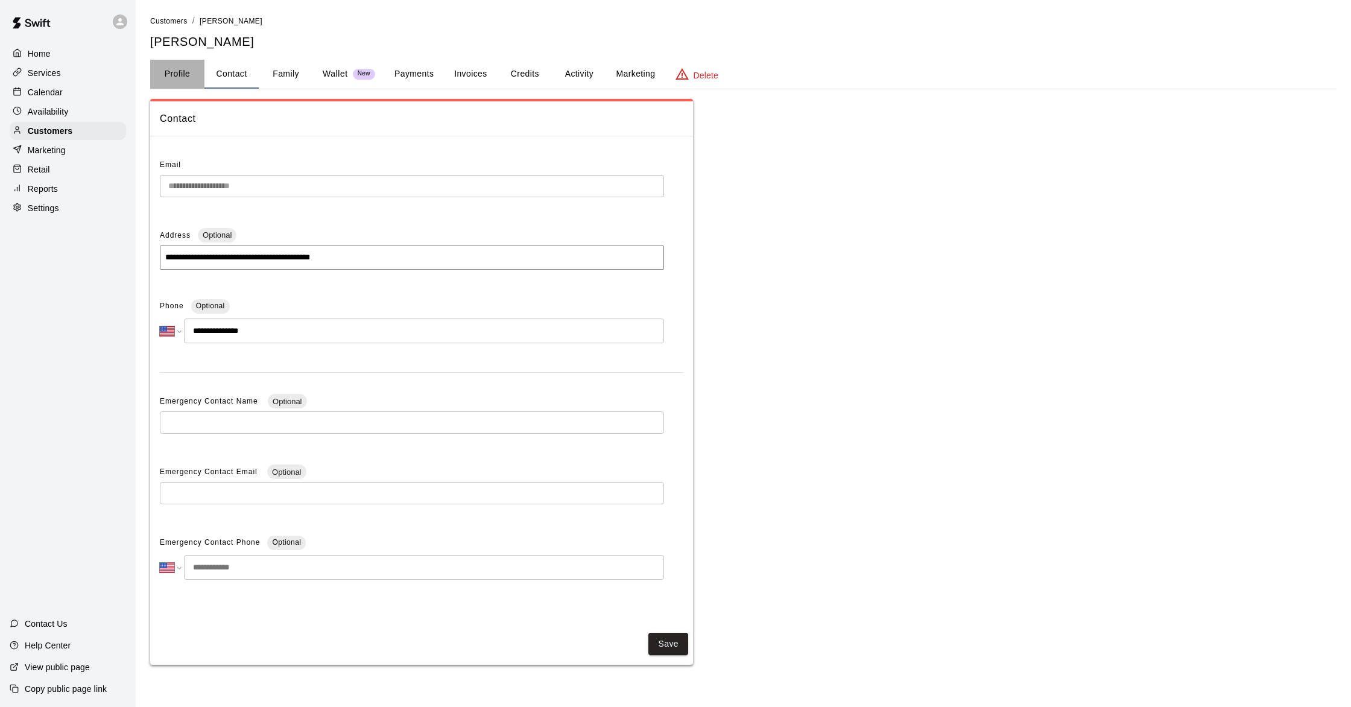
click at [181, 78] on button "Profile" at bounding box center [177, 74] width 54 height 29
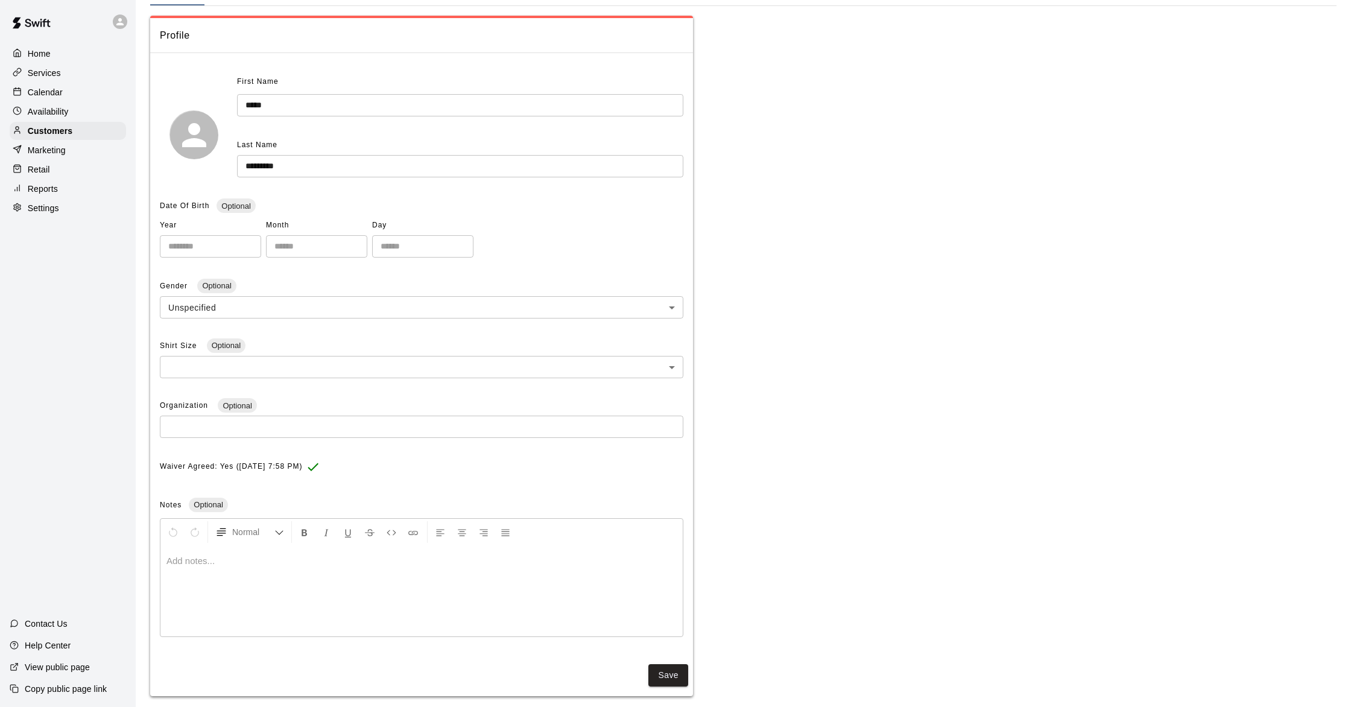
scroll to position [96, 0]
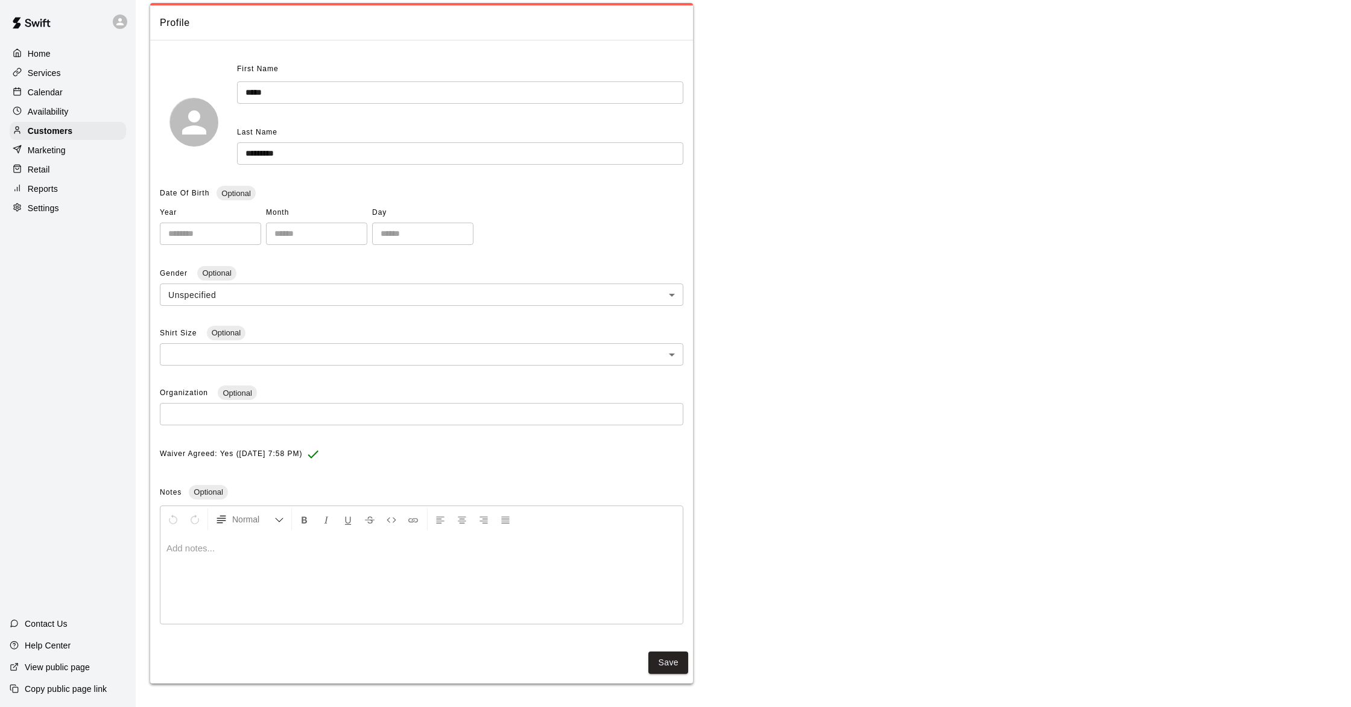
click at [539, 553] on p at bounding box center [421, 548] width 510 height 12
click at [684, 664] on button "Save" at bounding box center [668, 666] width 40 height 22
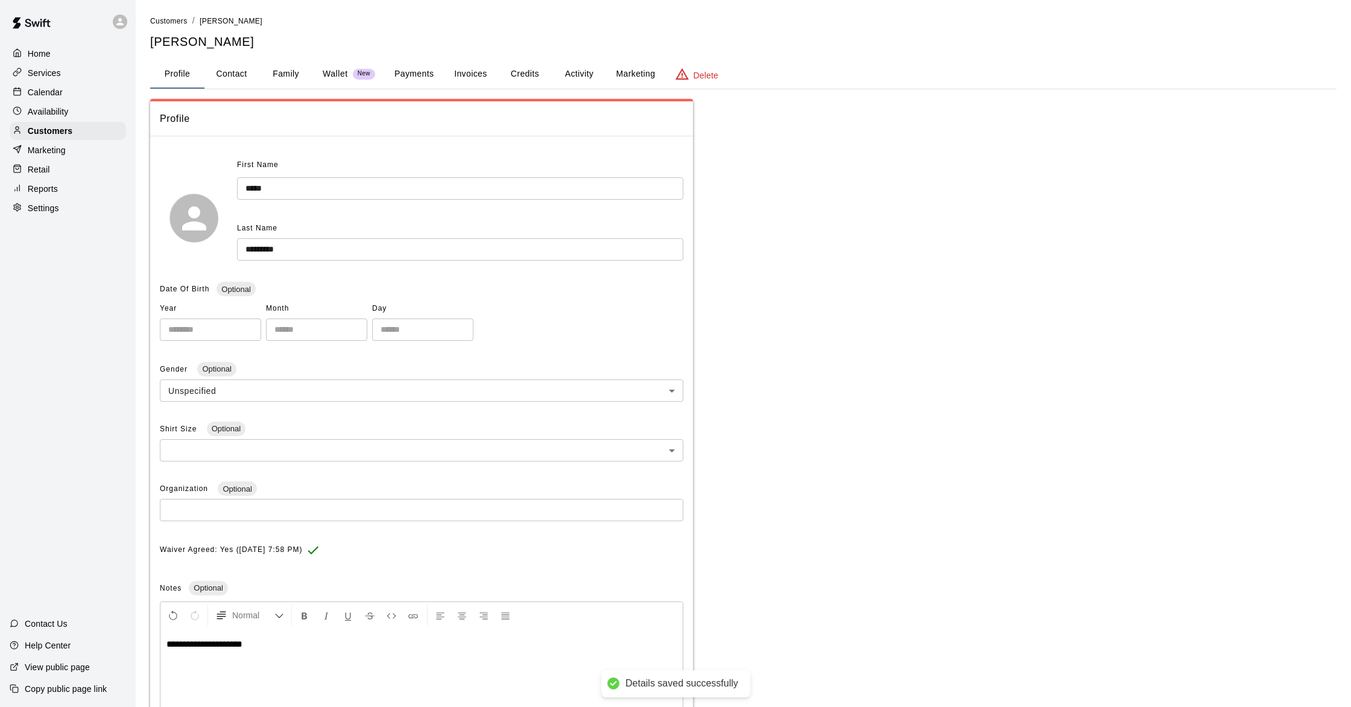
click at [236, 77] on button "Contact" at bounding box center [231, 74] width 54 height 29
select select "**"
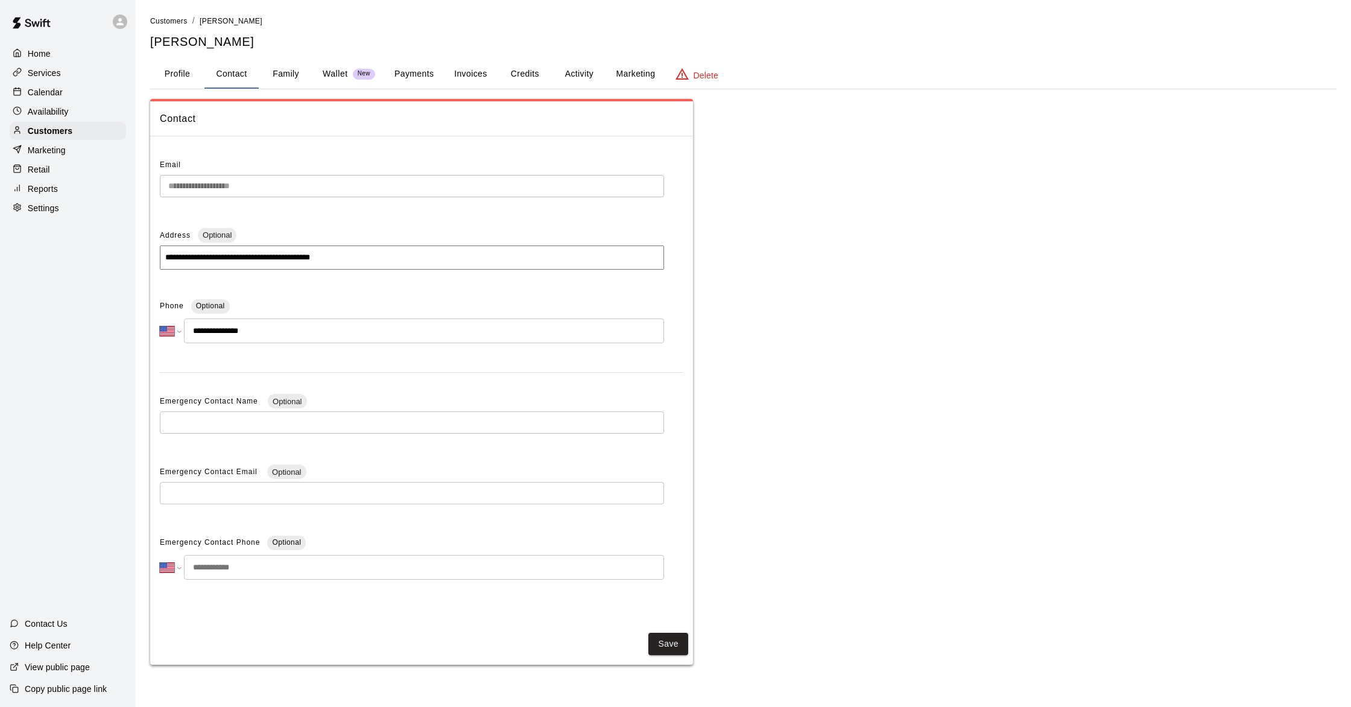
click at [256, 567] on input "tel" at bounding box center [424, 567] width 480 height 25
type input "**********"
click at [268, 425] on input "text" at bounding box center [412, 422] width 504 height 22
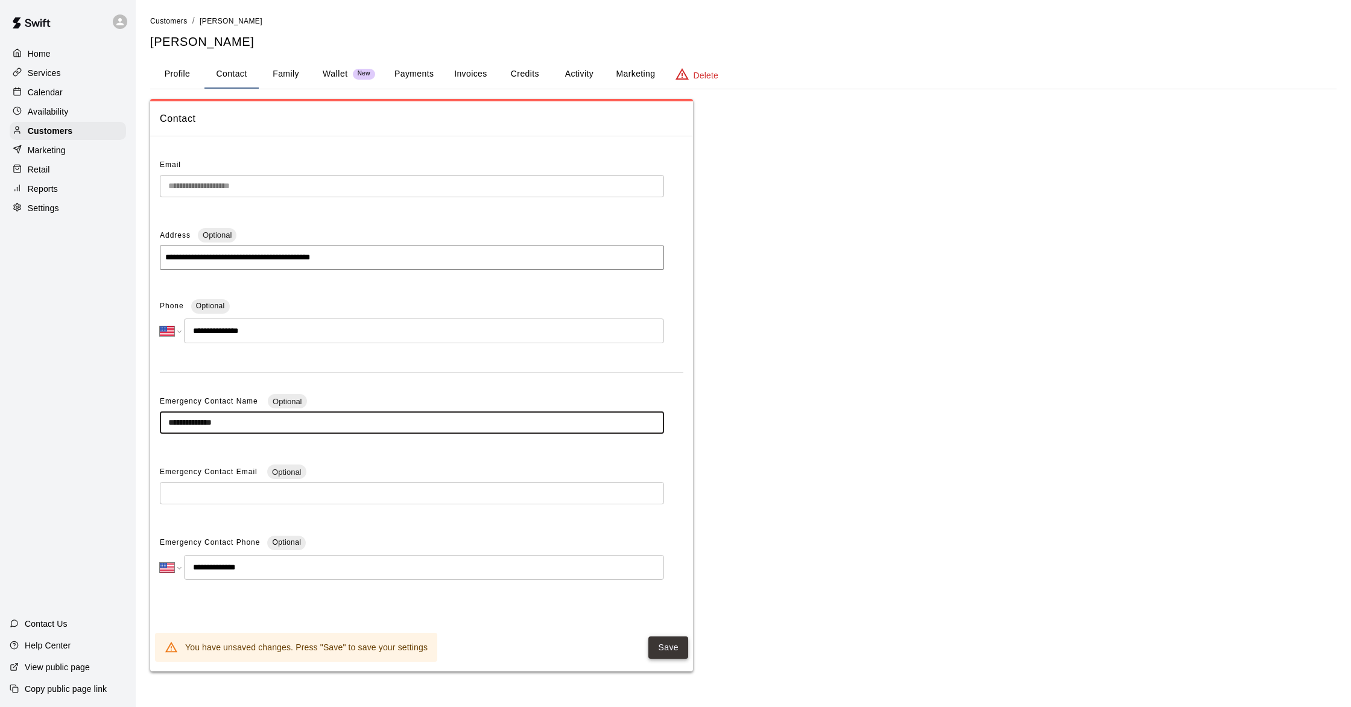
type input "**********"
click at [677, 648] on button "Save" at bounding box center [668, 647] width 40 height 22
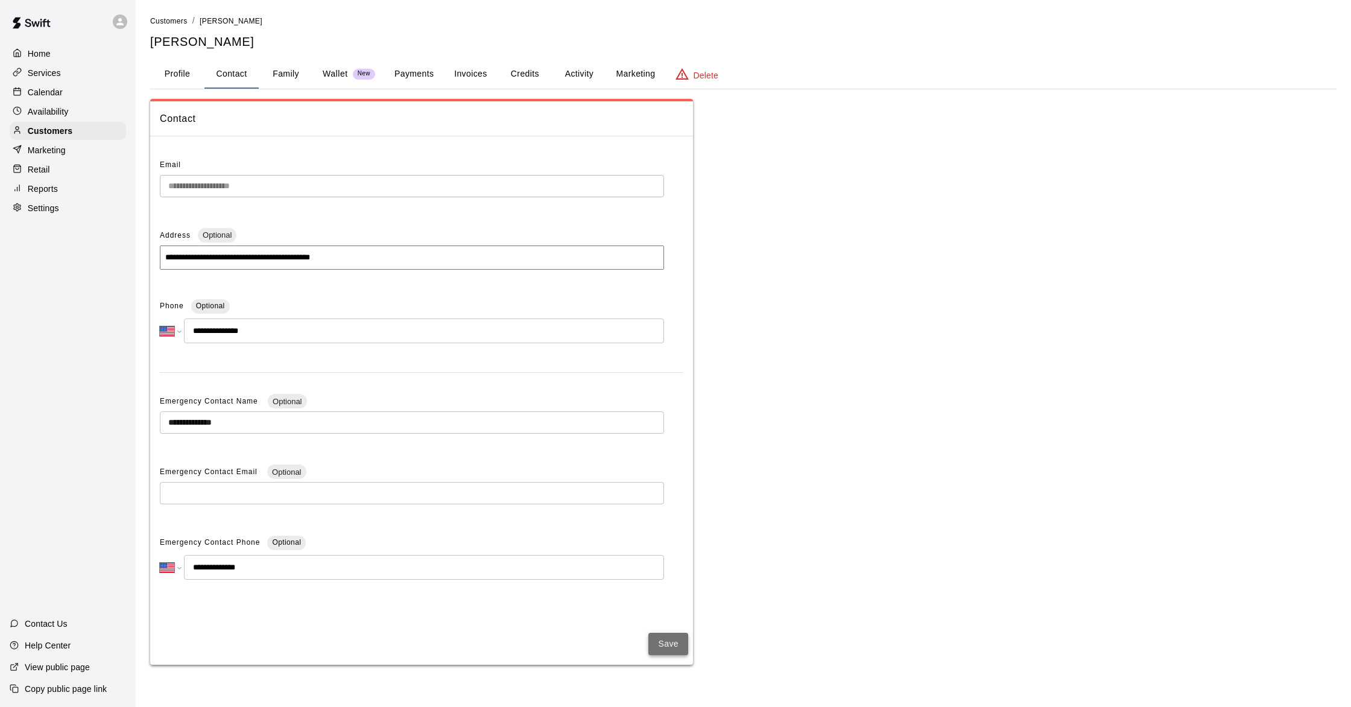
click at [671, 637] on button "Save" at bounding box center [668, 644] width 40 height 22
click at [189, 74] on button "Profile" at bounding box center [177, 74] width 54 height 29
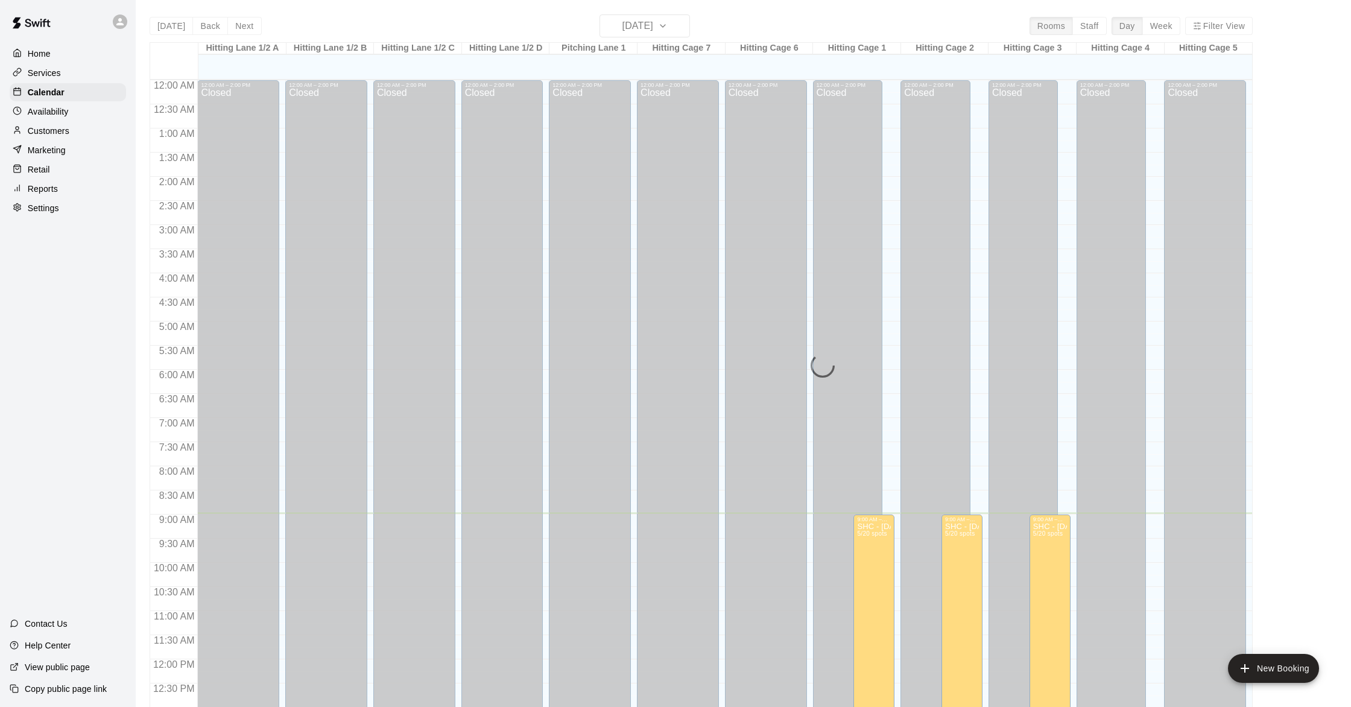
scroll to position [433, 0]
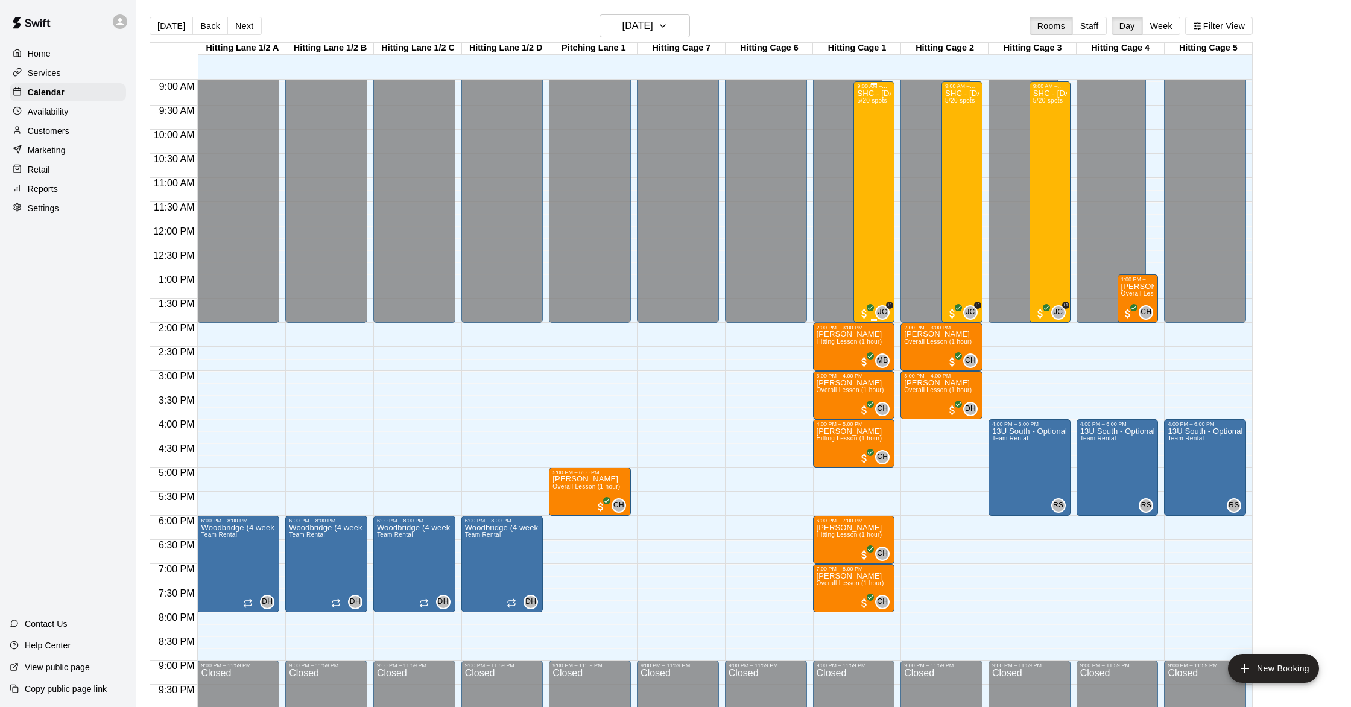
click at [869, 215] on div "SHC - [DATE] 5/20 spots" at bounding box center [874, 442] width 34 height 707
click at [874, 136] on img "edit" at bounding box center [870, 131] width 14 height 14
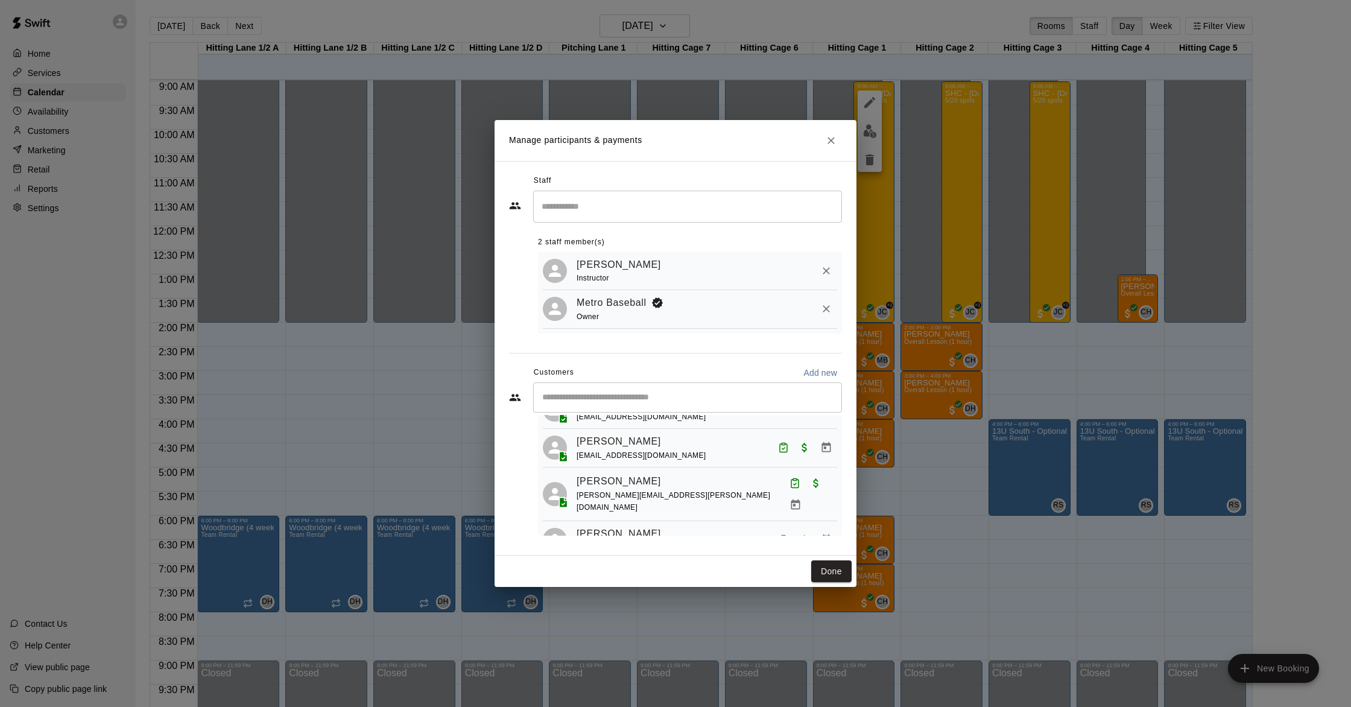
scroll to position [107, 0]
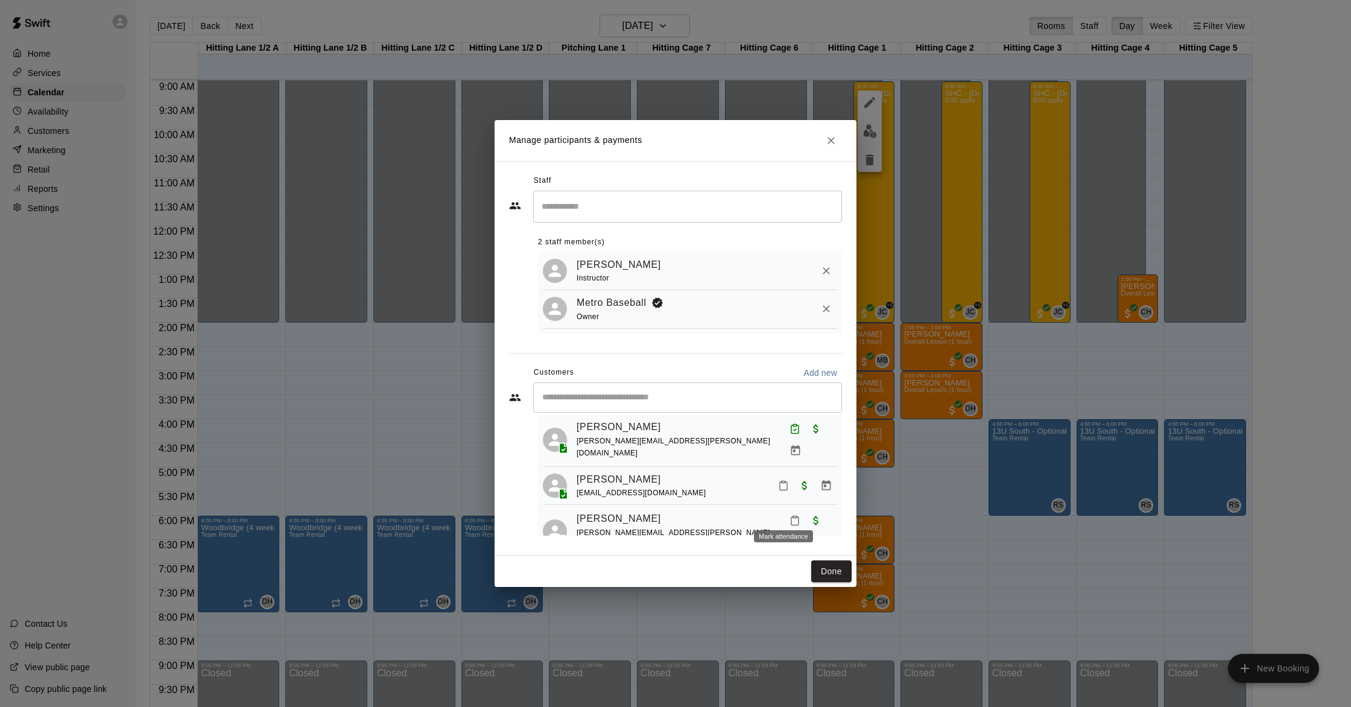
click at [791, 517] on icon "Mark attendance" at bounding box center [794, 521] width 7 height 8
click at [826, 521] on p "[PERSON_NAME] attended" at bounding box center [867, 517] width 107 height 12
click at [625, 511] on link "[PERSON_NAME]" at bounding box center [619, 519] width 84 height 16
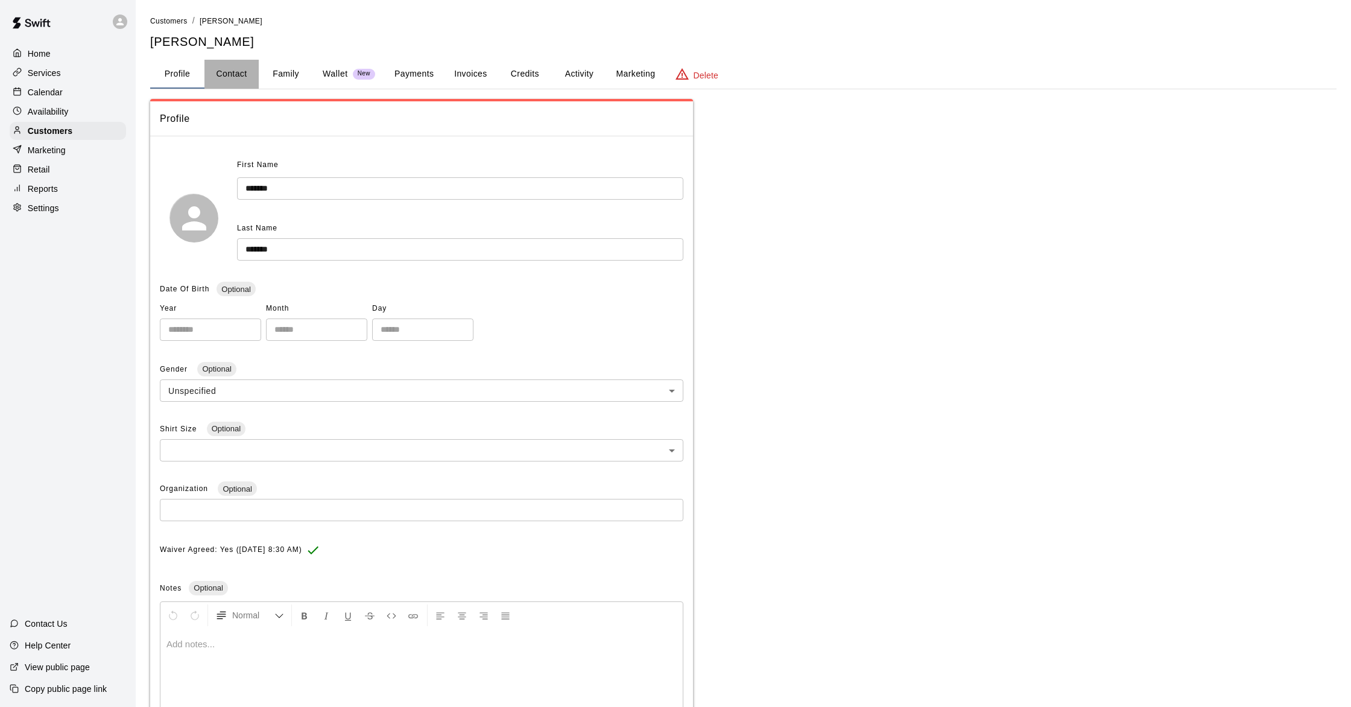
click at [231, 71] on button "Contact" at bounding box center [231, 74] width 54 height 29
select select "**"
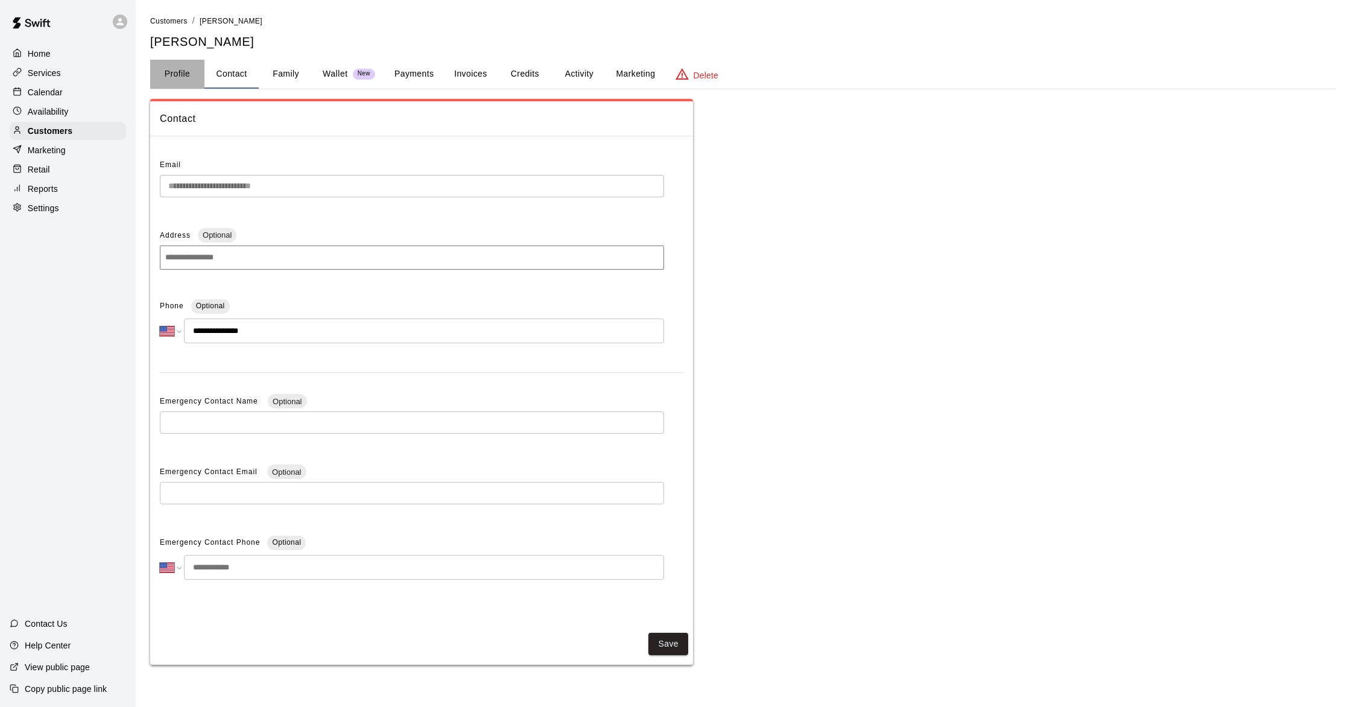
click at [192, 75] on button "Profile" at bounding box center [177, 74] width 54 height 29
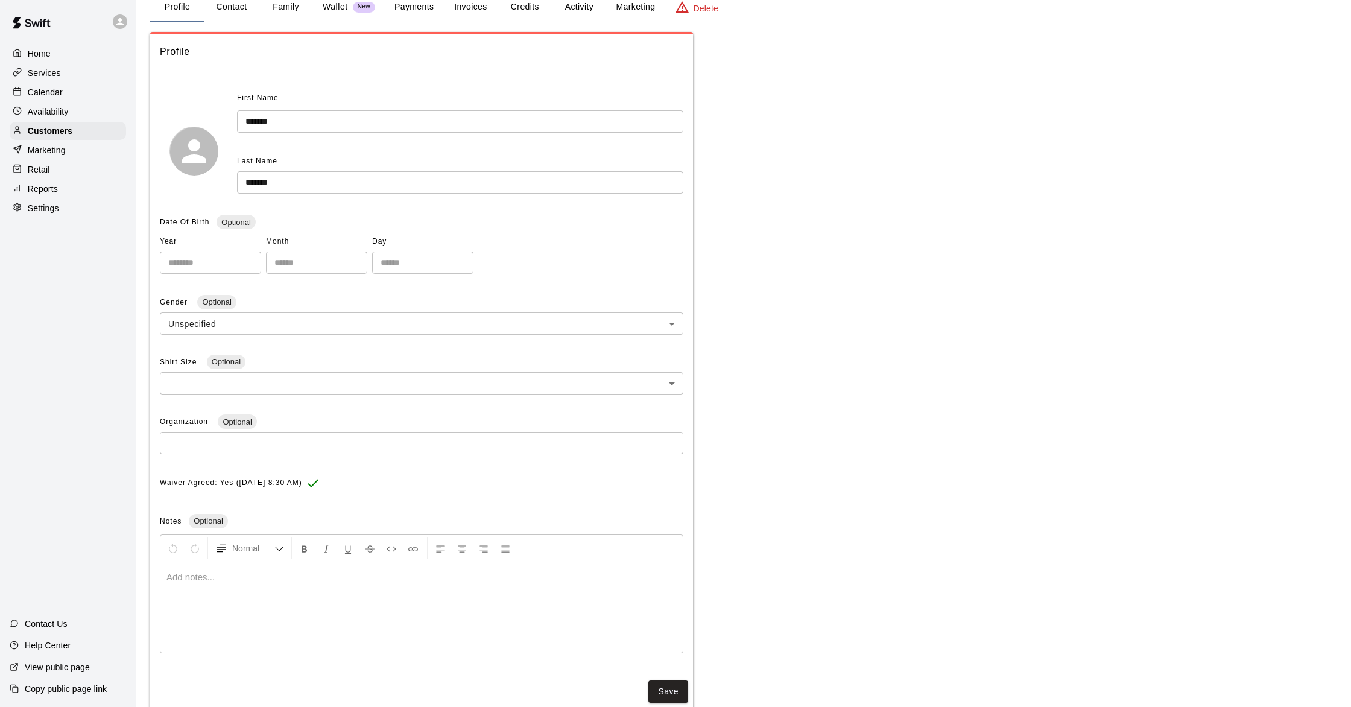
scroll to position [72, 0]
click at [221, 595] on div at bounding box center [421, 602] width 522 height 90
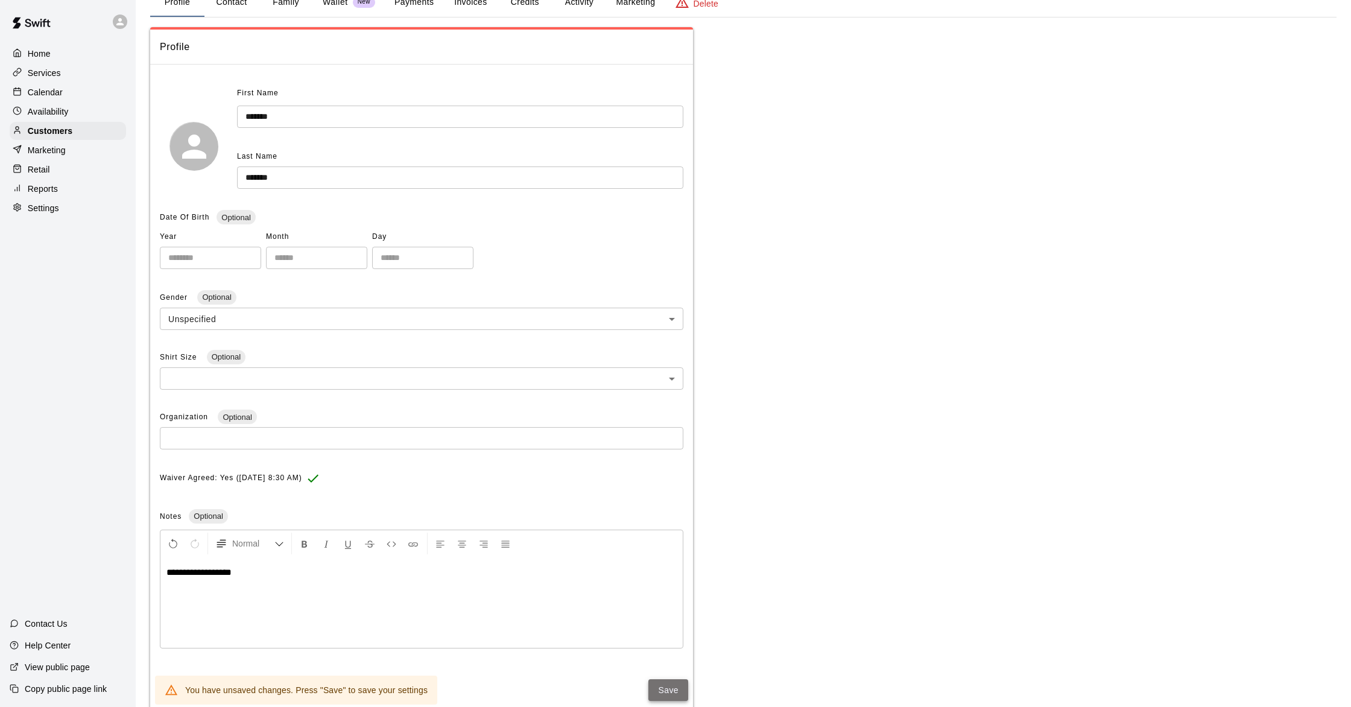
click at [687, 690] on button "Save" at bounding box center [668, 690] width 40 height 22
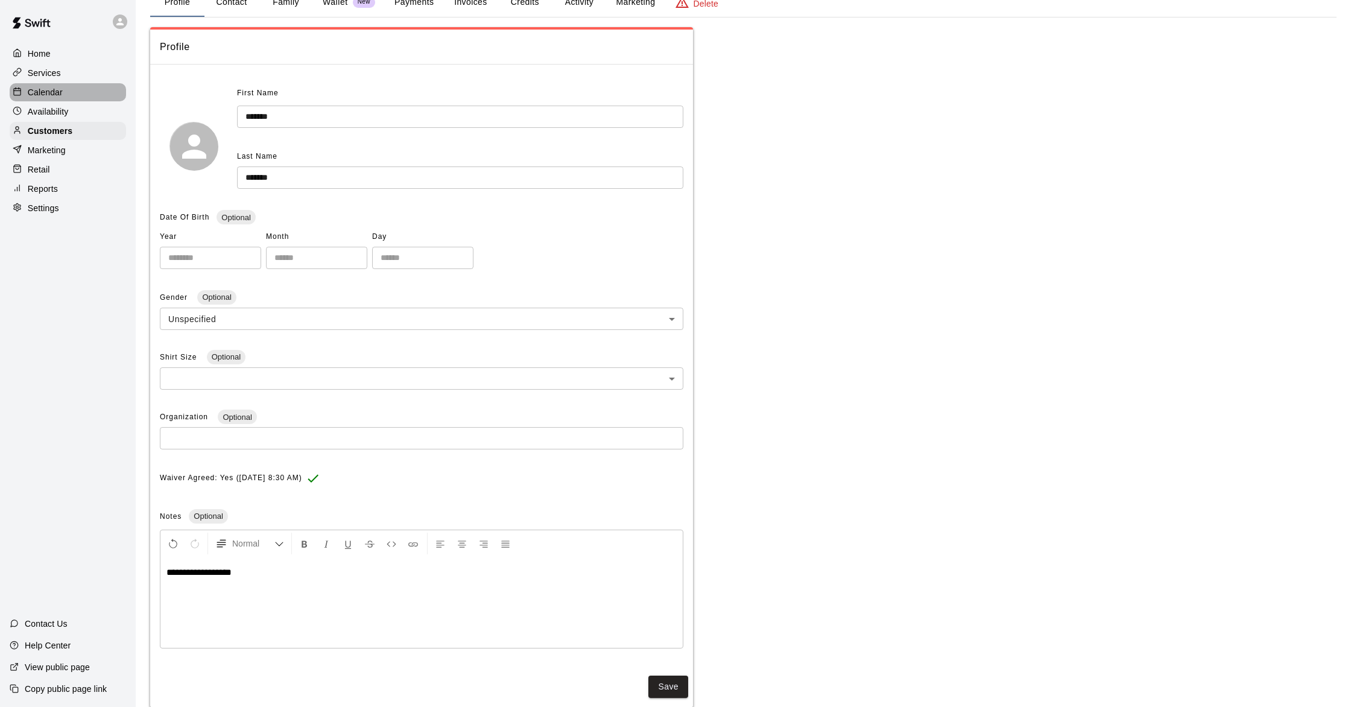
click at [62, 89] on p "Calendar" at bounding box center [45, 92] width 35 height 12
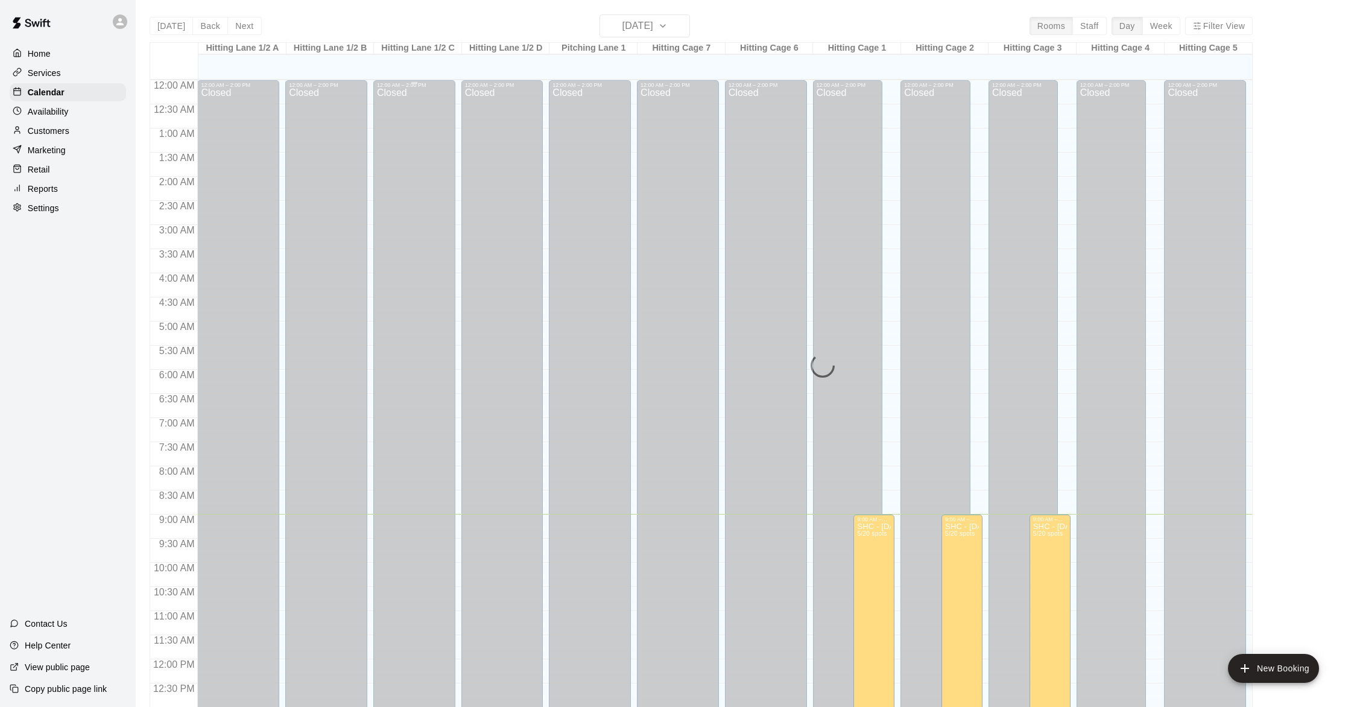
scroll to position [434, 0]
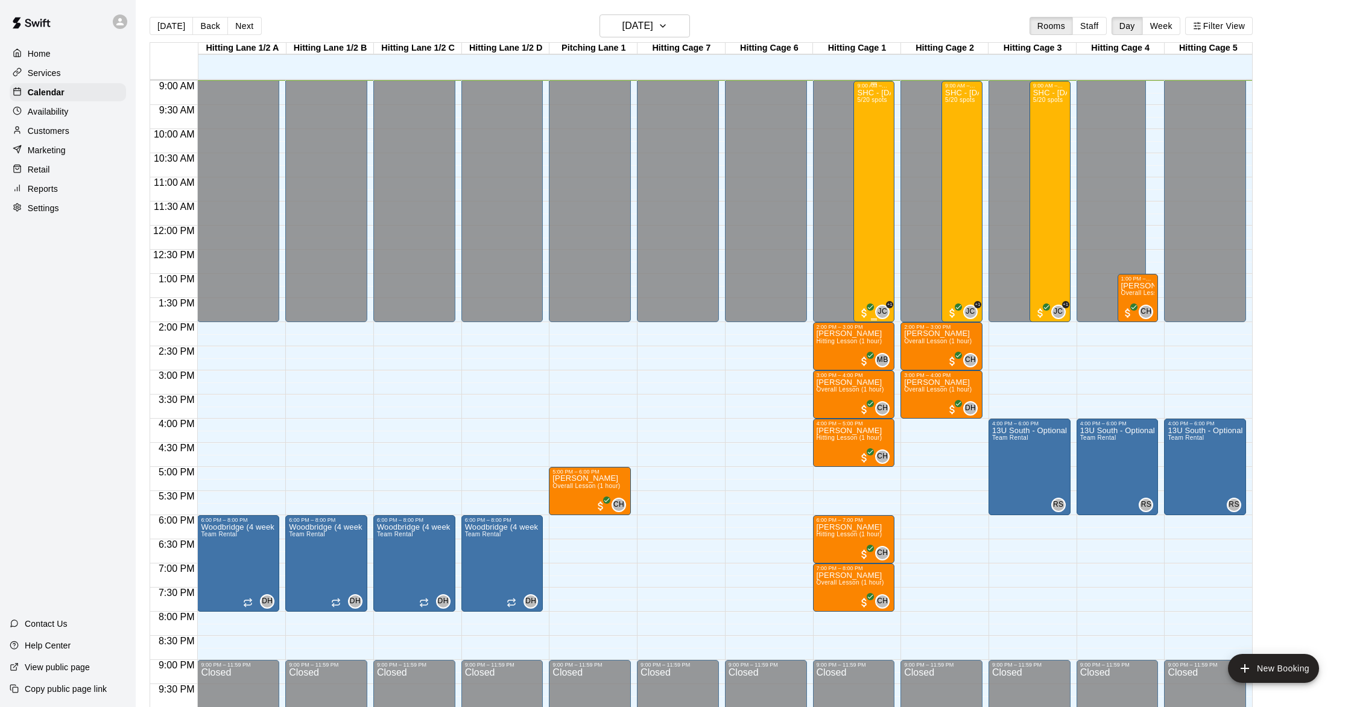
click at [875, 224] on div "SHC - [DATE] 5/20 spots" at bounding box center [874, 442] width 34 height 707
click at [869, 127] on img "edit" at bounding box center [870, 131] width 14 height 14
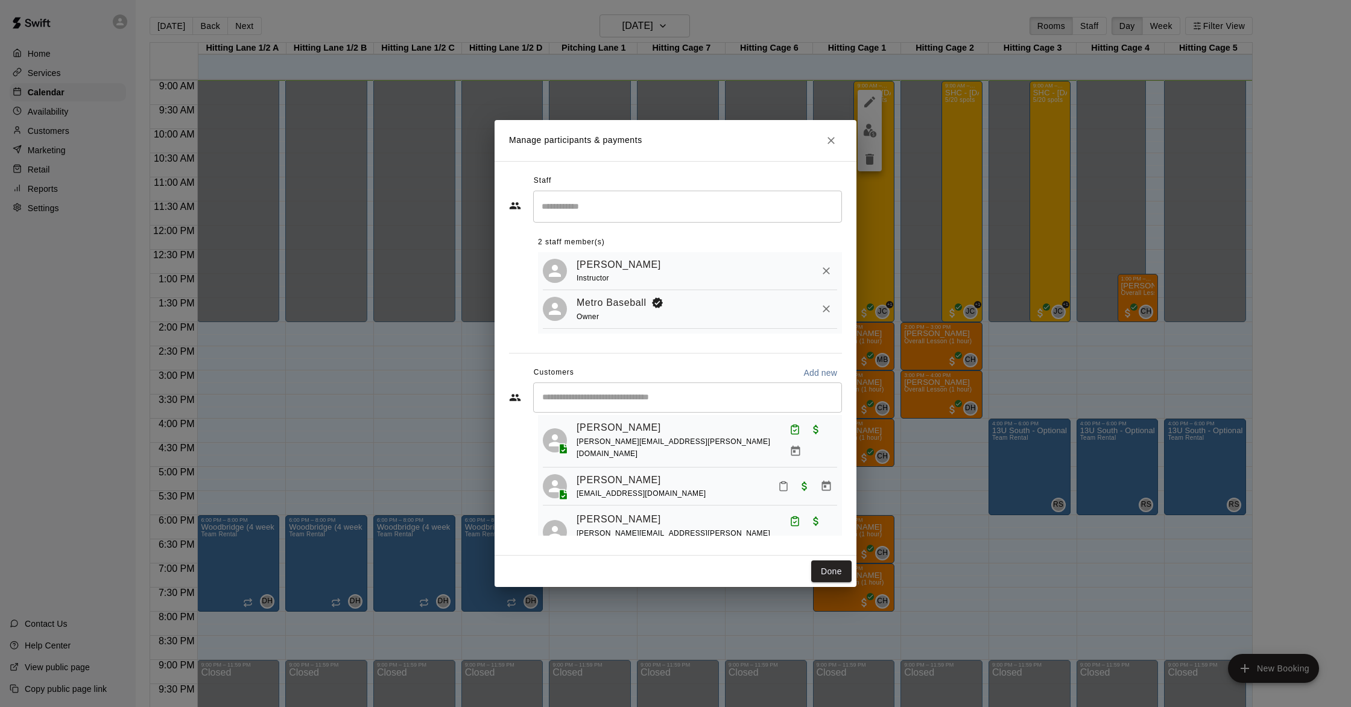
scroll to position [107, 0]
click at [787, 482] on icon "Mark attendance" at bounding box center [783, 486] width 7 height 8
click at [817, 480] on p "[PERSON_NAME] attended" at bounding box center [867, 478] width 107 height 12
click at [625, 472] on link "[PERSON_NAME]" at bounding box center [619, 480] width 84 height 16
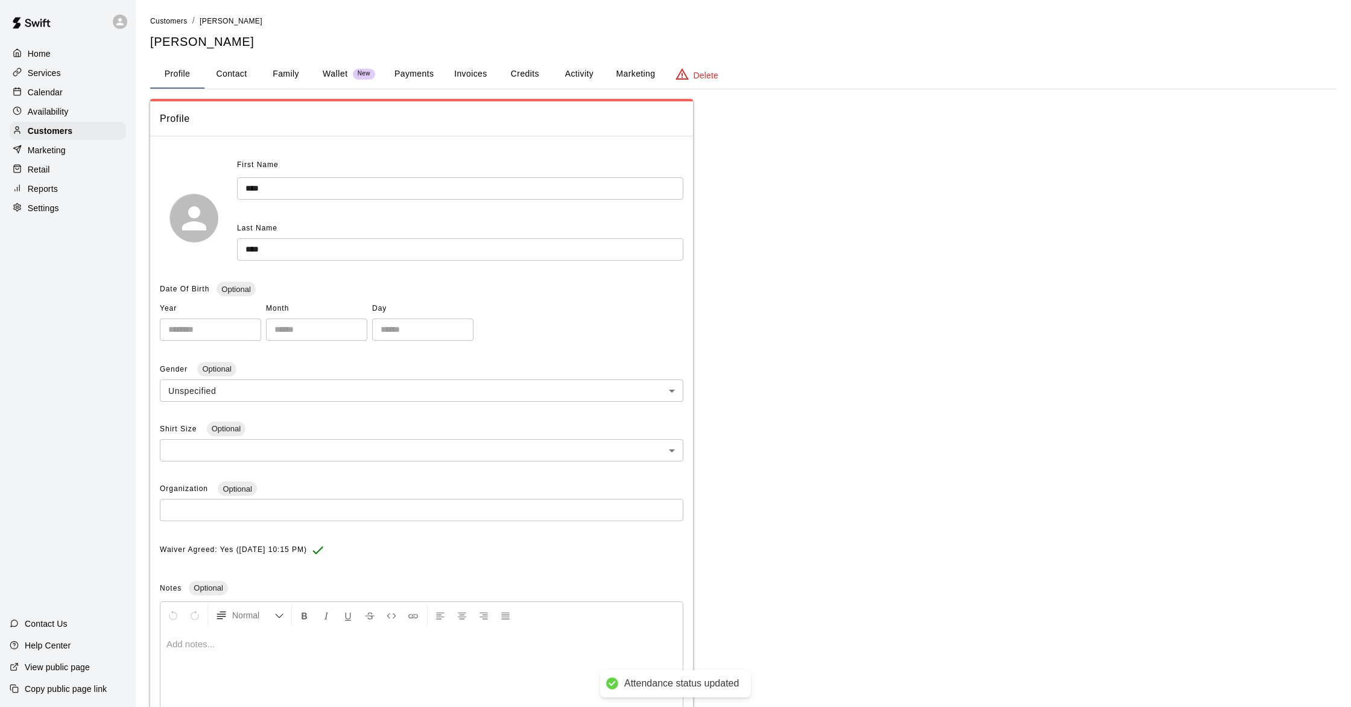
click at [247, 75] on button "Contact" at bounding box center [231, 74] width 54 height 29
select select "**"
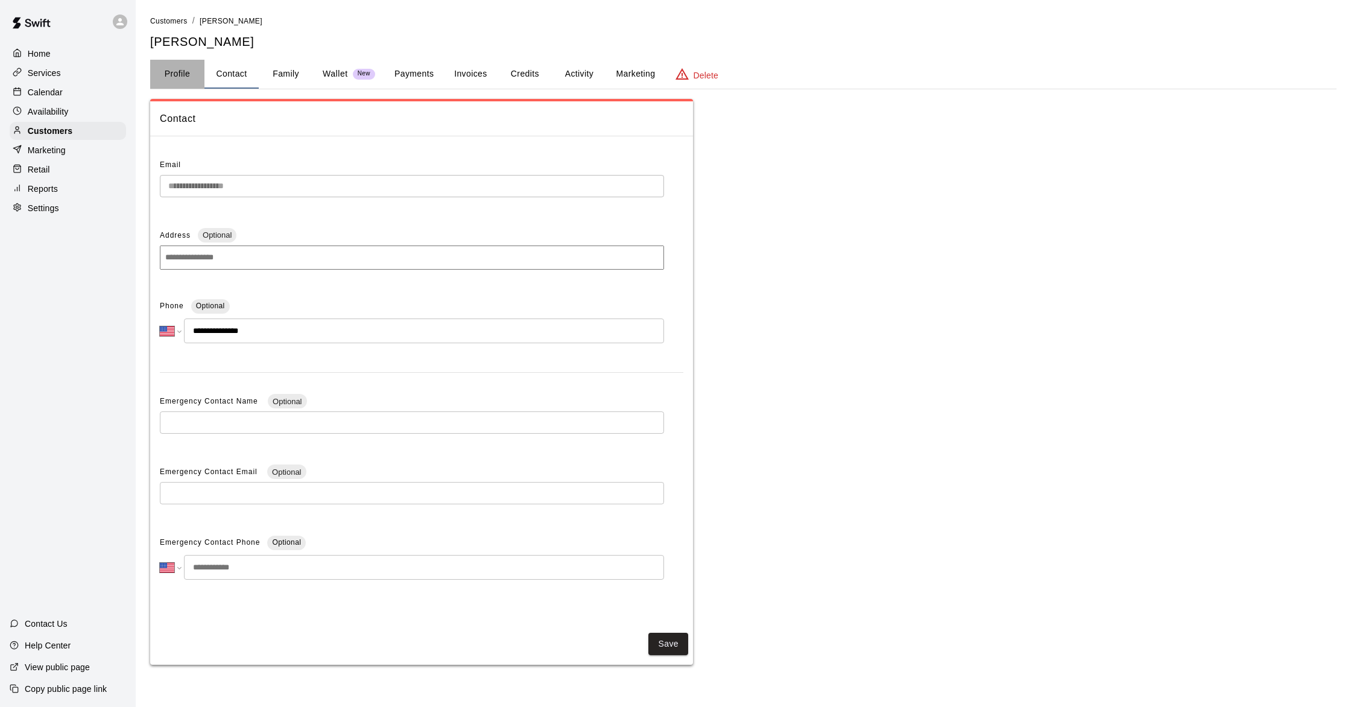
click at [177, 69] on button "Profile" at bounding box center [177, 74] width 54 height 29
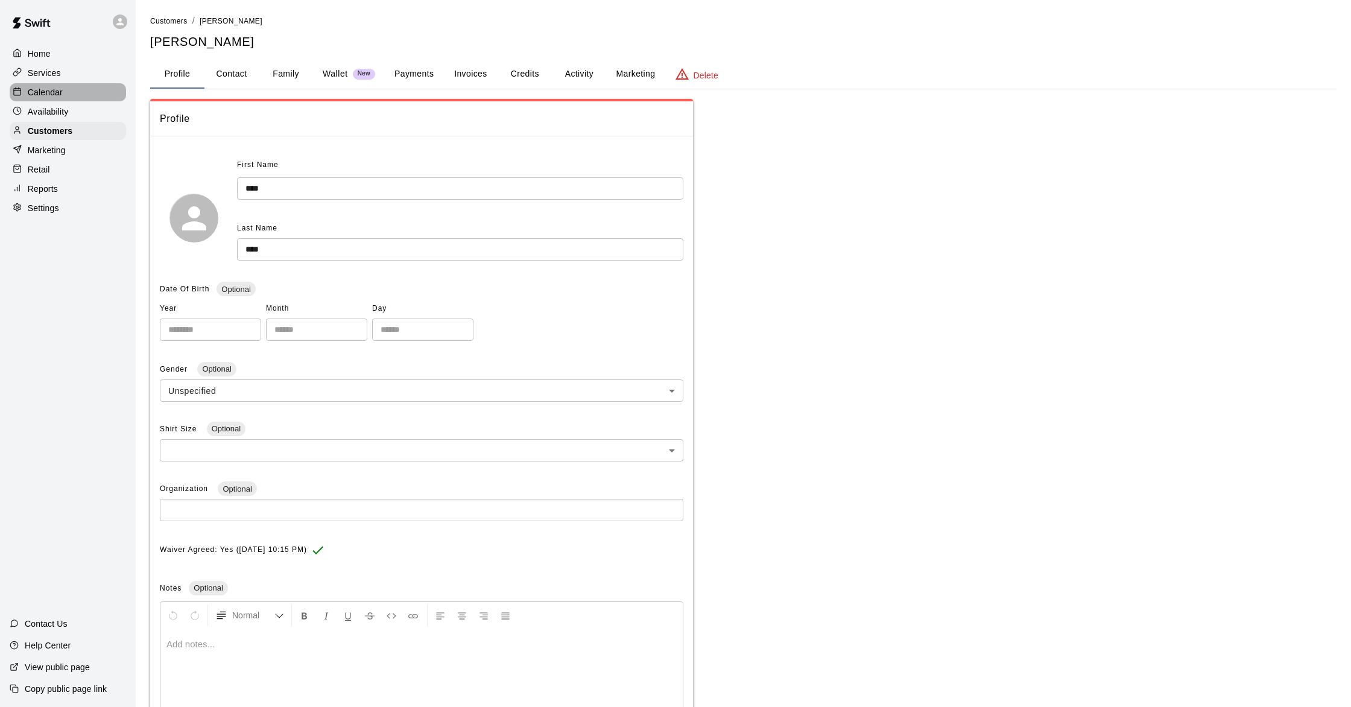
click at [93, 93] on div "Calendar" at bounding box center [68, 92] width 116 height 18
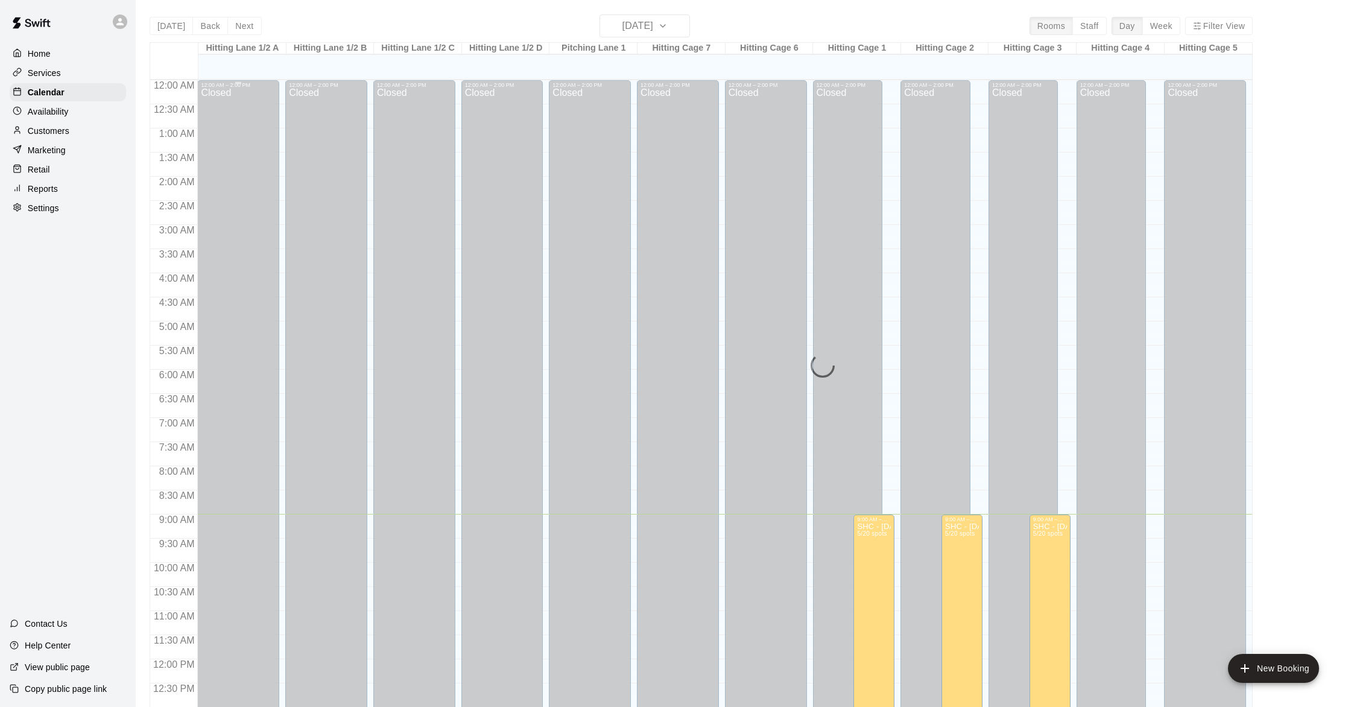
scroll to position [434, 0]
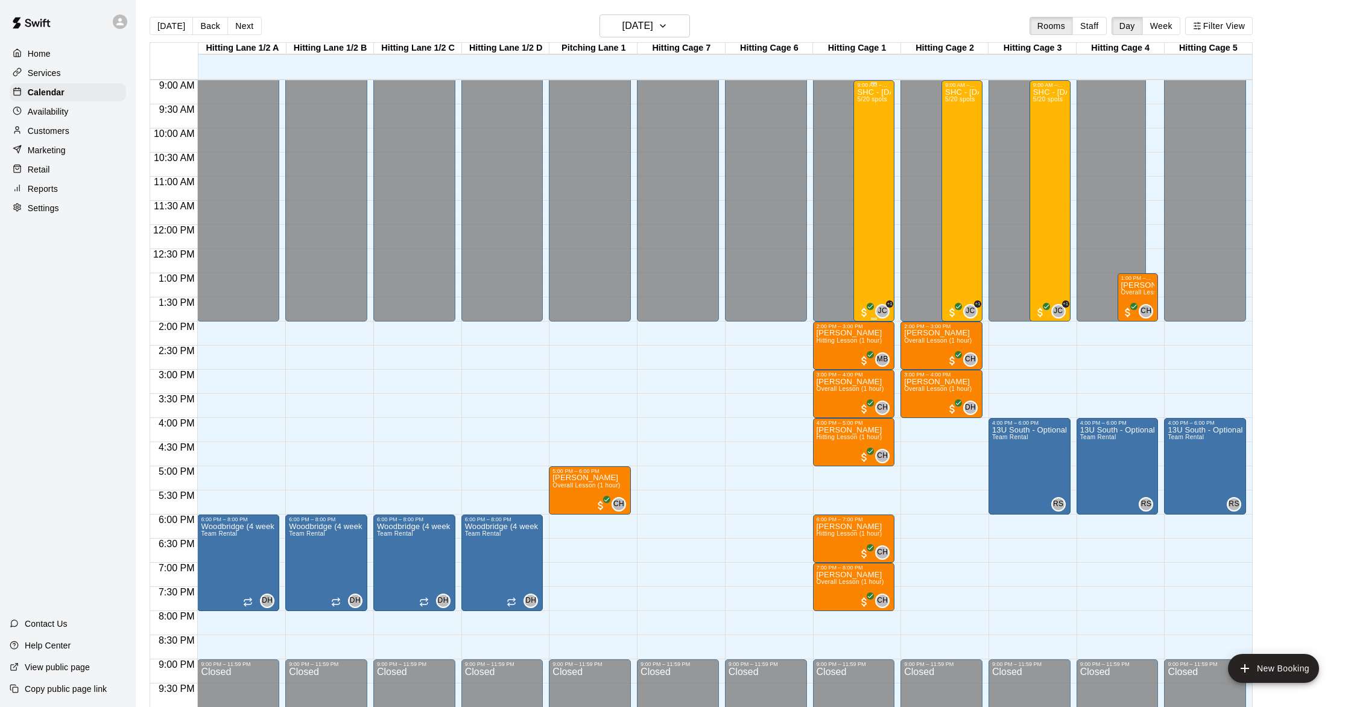
click at [879, 206] on div "SHC - [DATE] 5/20 spots" at bounding box center [874, 441] width 34 height 707
click at [877, 132] on button "edit" at bounding box center [870, 130] width 24 height 24
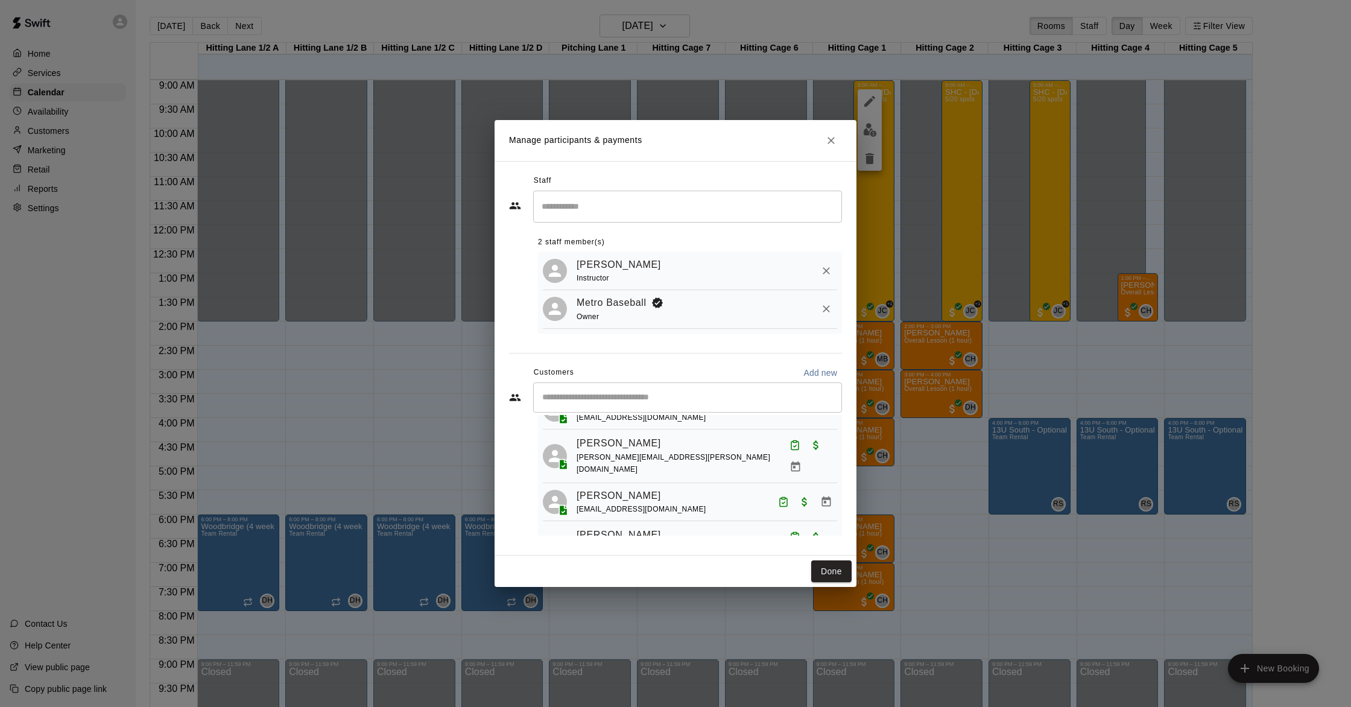
scroll to position [107, 0]
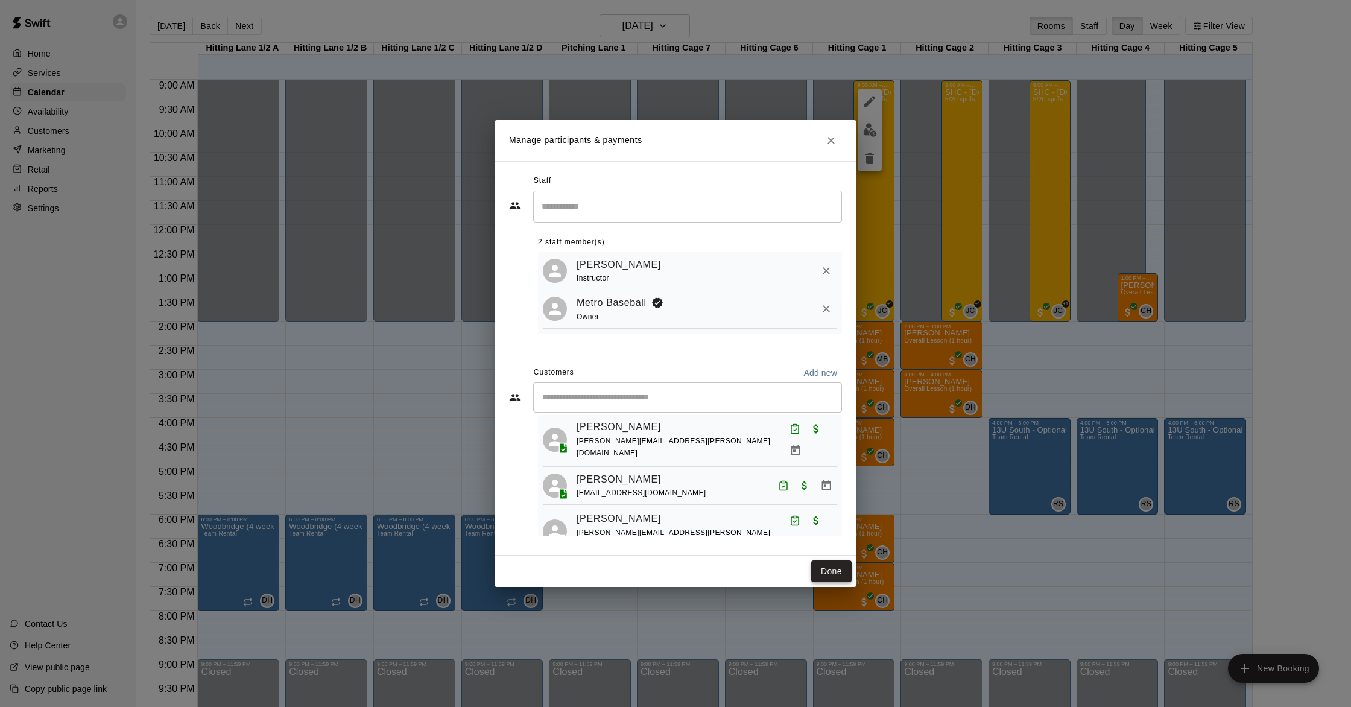
click at [827, 578] on button "Done" at bounding box center [831, 571] width 40 height 22
